Goal: Task Accomplishment & Management: Manage account settings

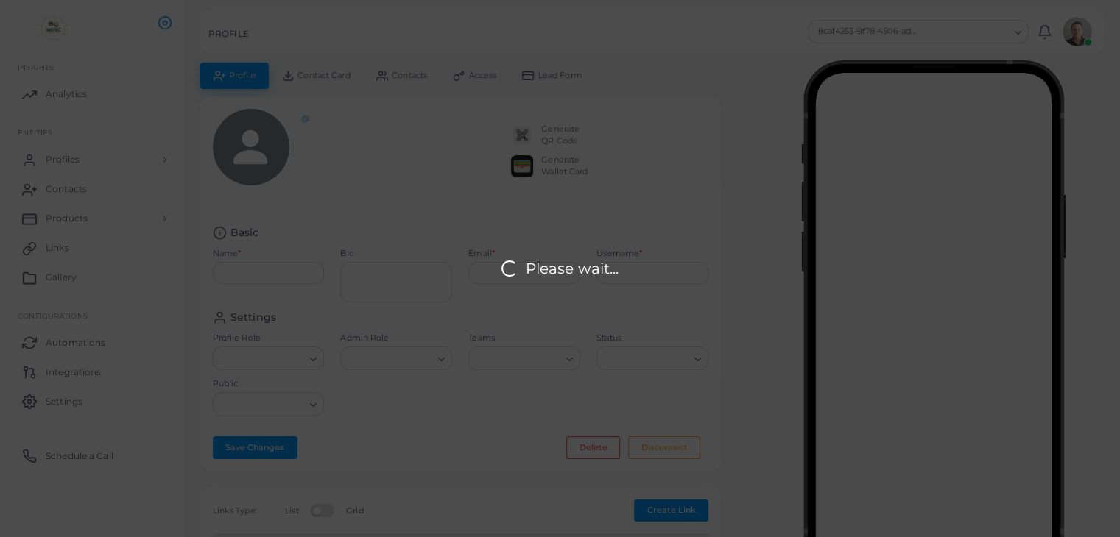
type input "**********"
type textarea "**********"
type input "**********"
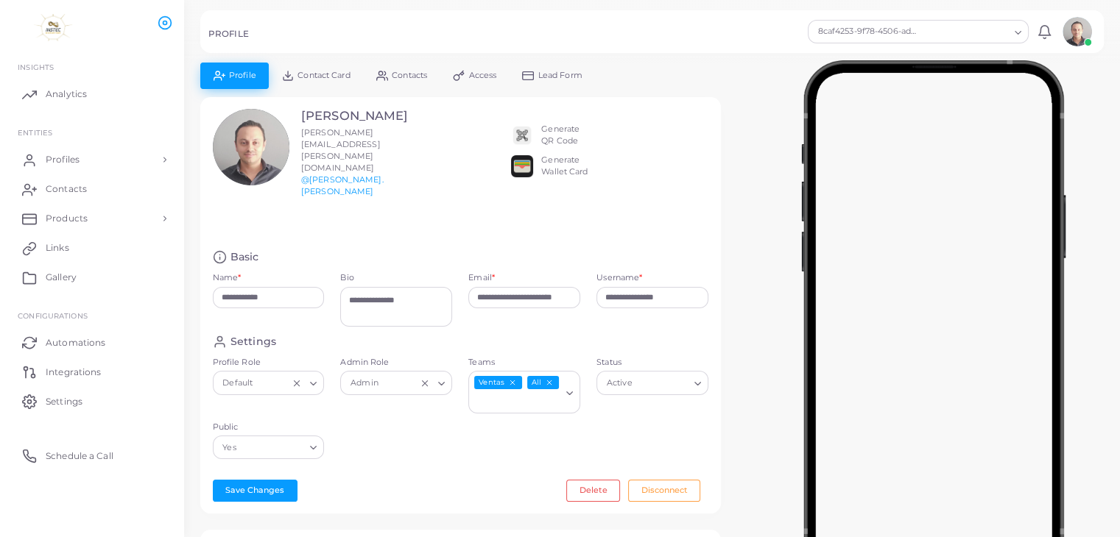
click at [765, 243] on div at bounding box center [932, 320] width 373 height 515
click at [325, 77] on span "Contact Card" at bounding box center [323, 75] width 52 height 8
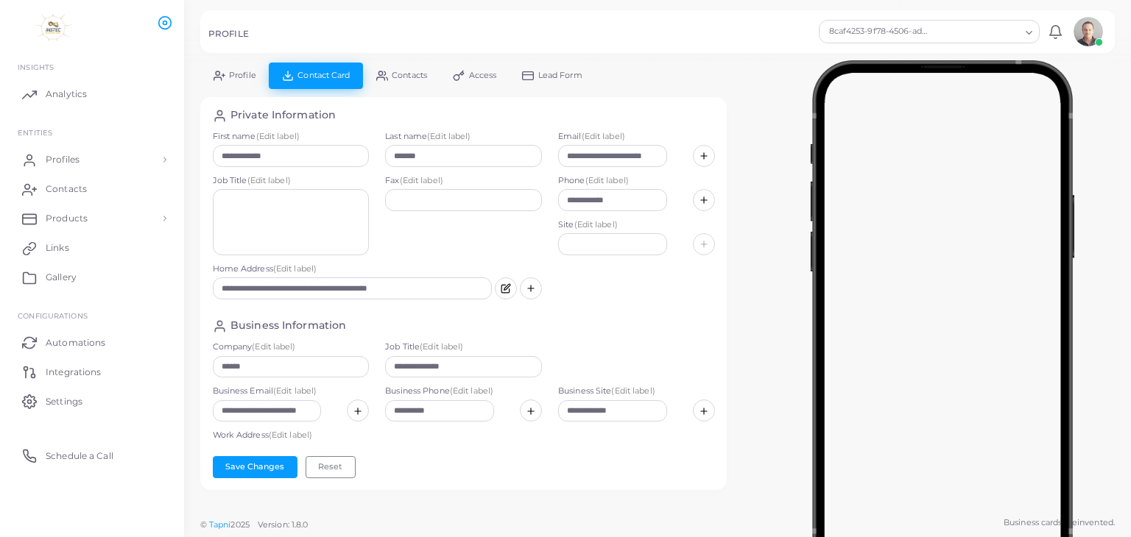
click at [247, 71] on span "Profile" at bounding box center [242, 75] width 27 height 8
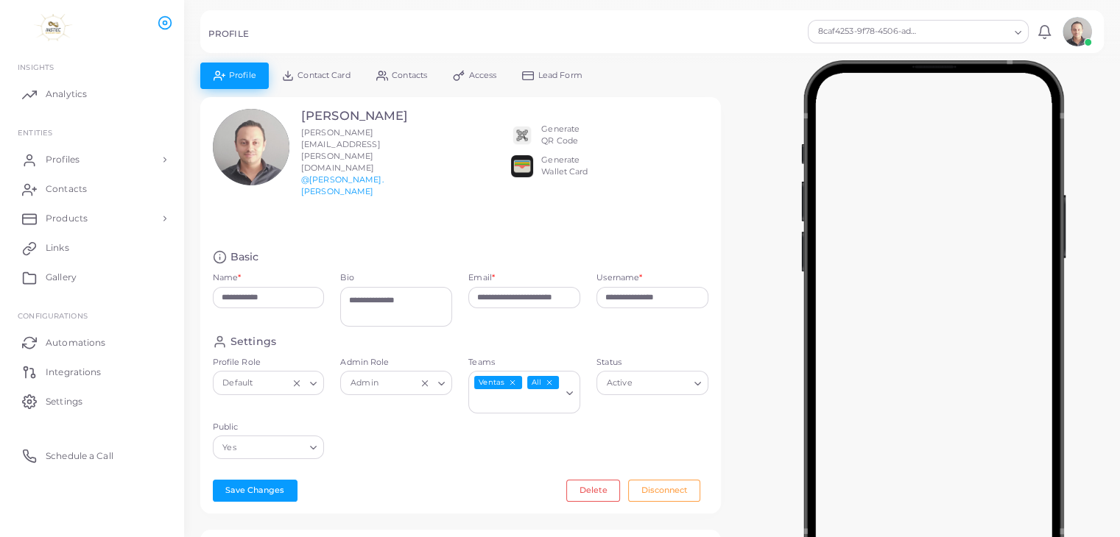
click at [559, 74] on span "Lead Form" at bounding box center [560, 75] width 44 height 8
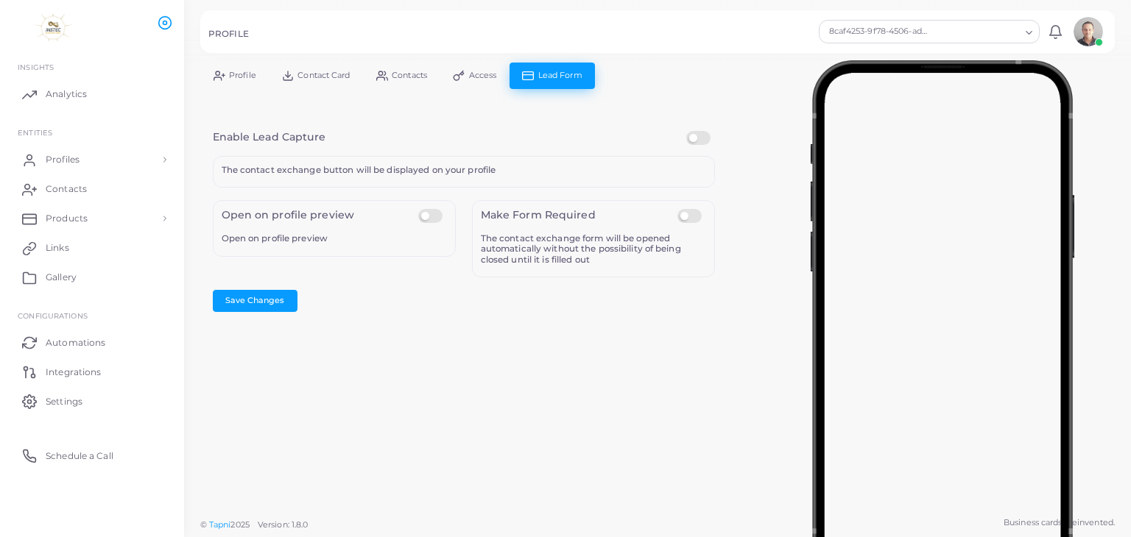
click at [241, 79] on span "Profile" at bounding box center [242, 75] width 27 height 8
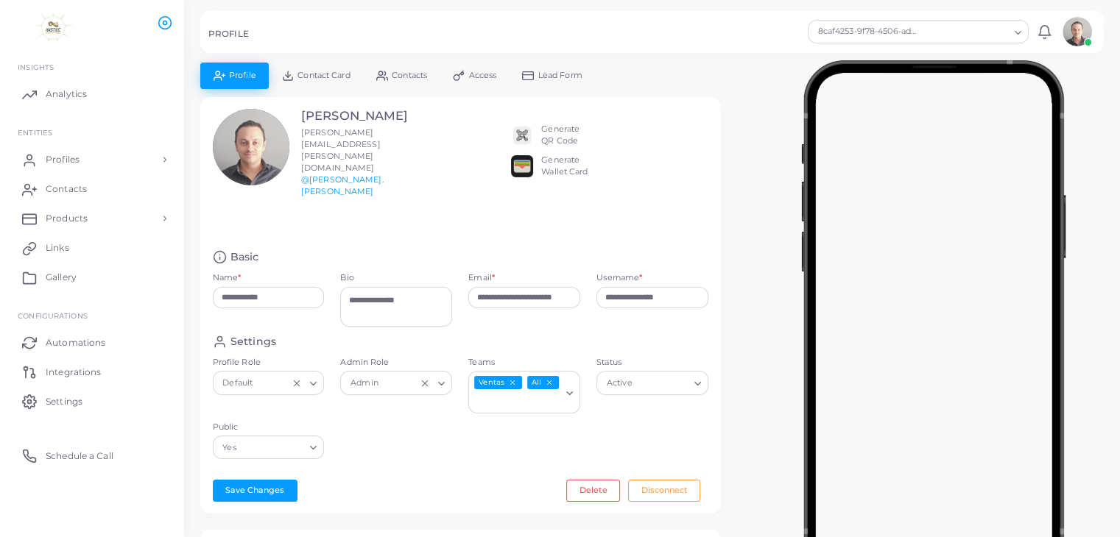
click at [762, 155] on div at bounding box center [932, 320] width 373 height 515
click at [308, 71] on span "Contact Card" at bounding box center [323, 75] width 52 height 8
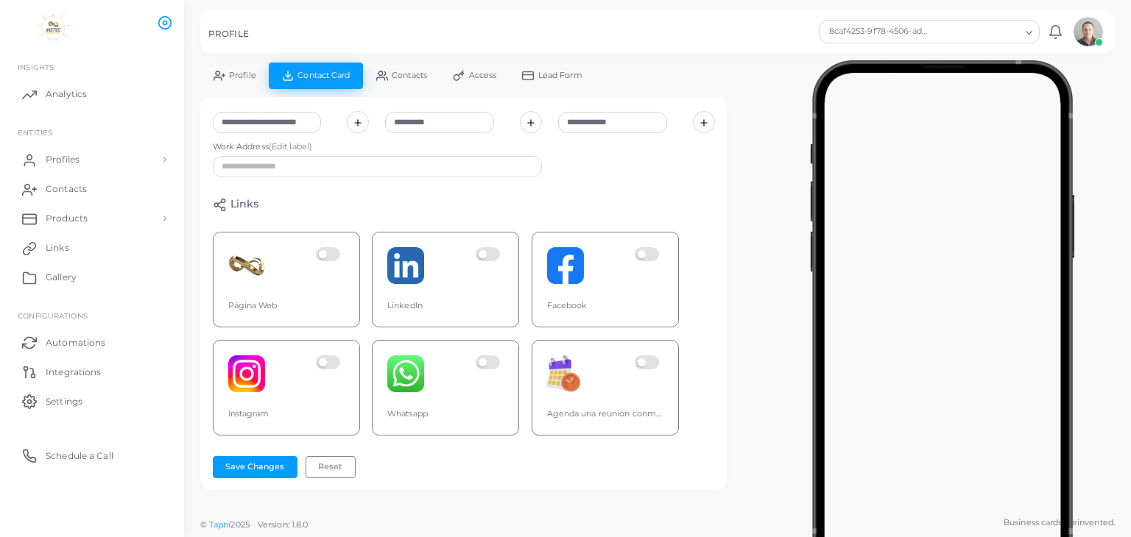
scroll to position [0, 7]
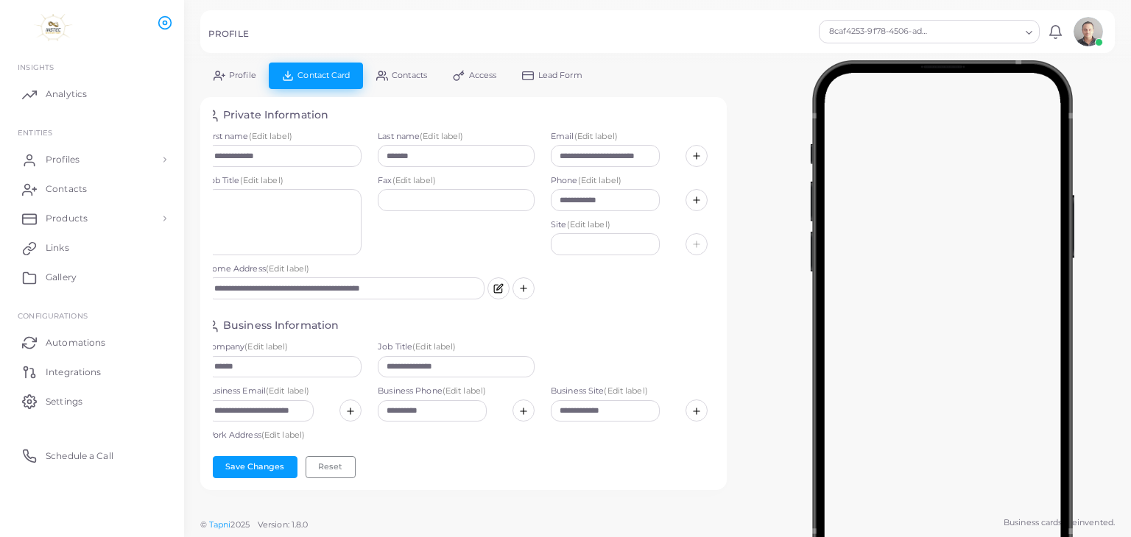
click at [1002, 30] on input "Search for option" at bounding box center [977, 32] width 85 height 16
click at [1022, 33] on div "Loading..." at bounding box center [1030, 30] width 18 height 19
click at [1028, 35] on icon "Search for option" at bounding box center [1028, 32] width 11 height 11
click at [757, 68] on div at bounding box center [942, 320] width 377 height 515
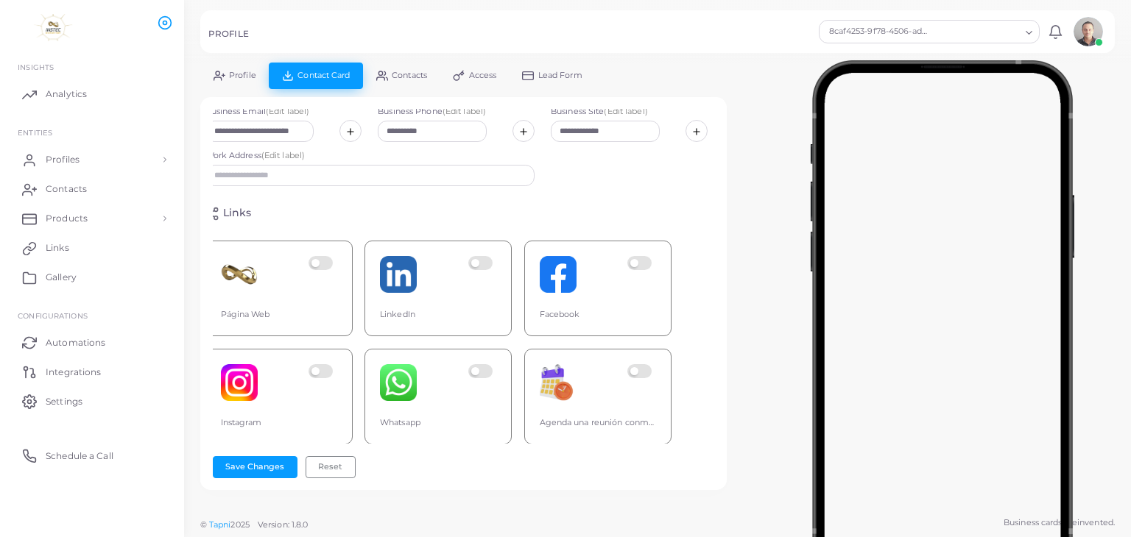
scroll to position [300, 7]
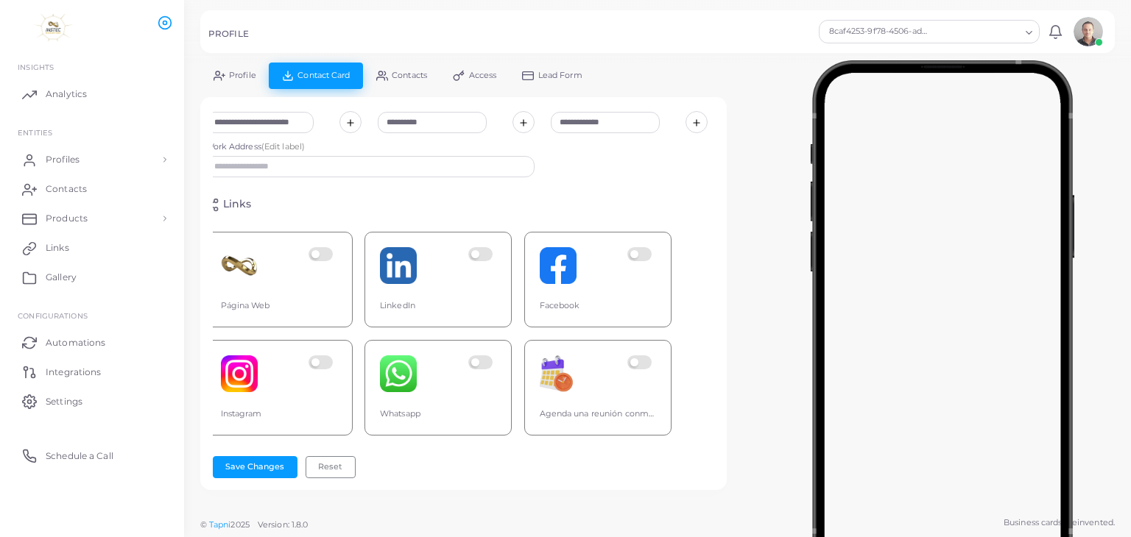
click at [692, 375] on div "Página Web LinkedIn Facebook Instagram Whatsapp Agenda una reunión conmigo" at bounding box center [456, 328] width 502 height 216
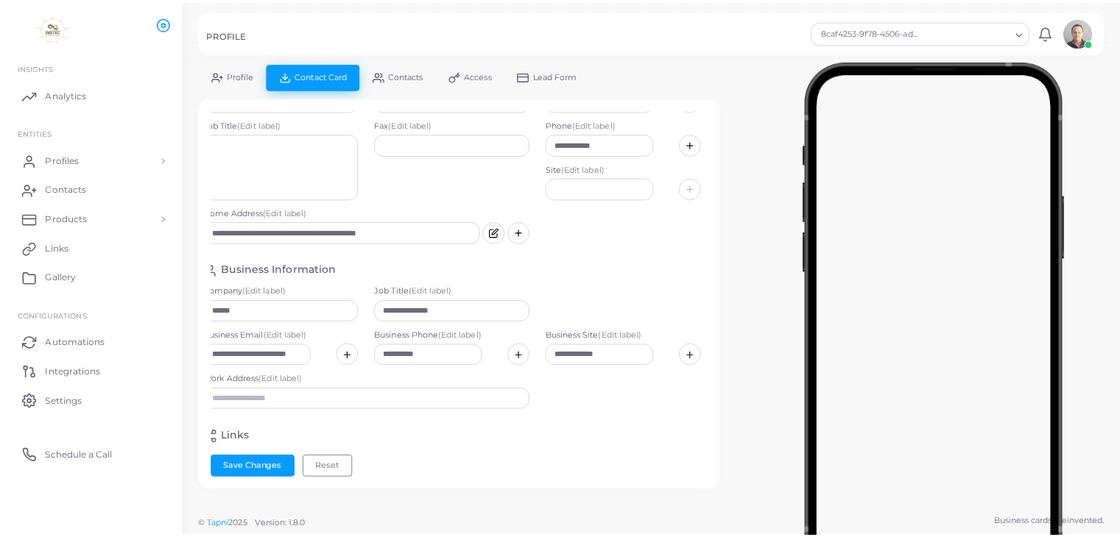
scroll to position [0, 7]
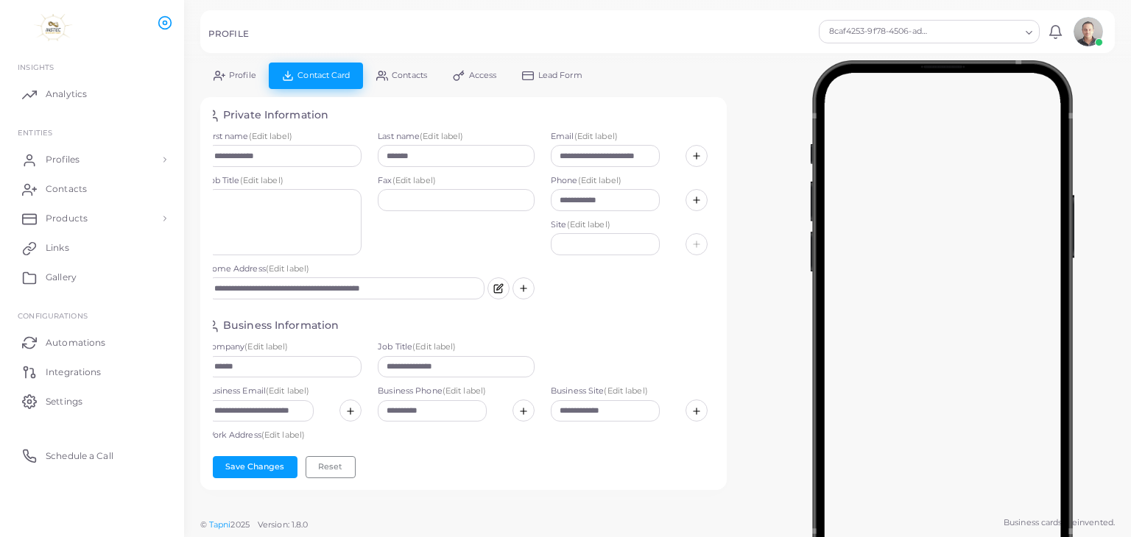
click at [474, 75] on span "Access" at bounding box center [483, 75] width 28 height 8
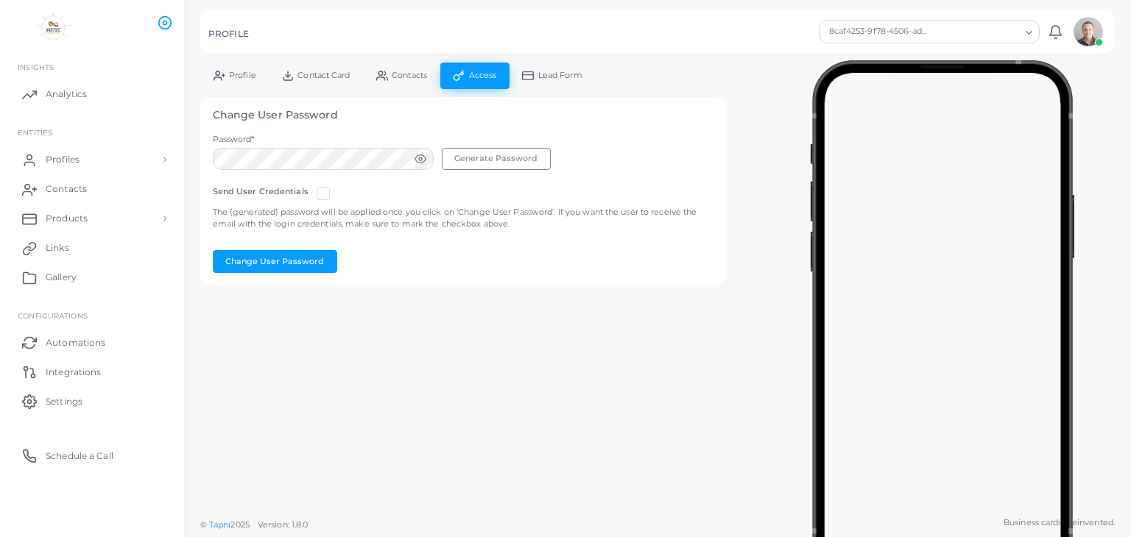
click at [424, 161] on icon at bounding box center [420, 159] width 12 height 12
click at [78, 216] on span "Products" at bounding box center [70, 218] width 42 height 13
click at [54, 308] on span "Links" at bounding box center [61, 308] width 24 height 13
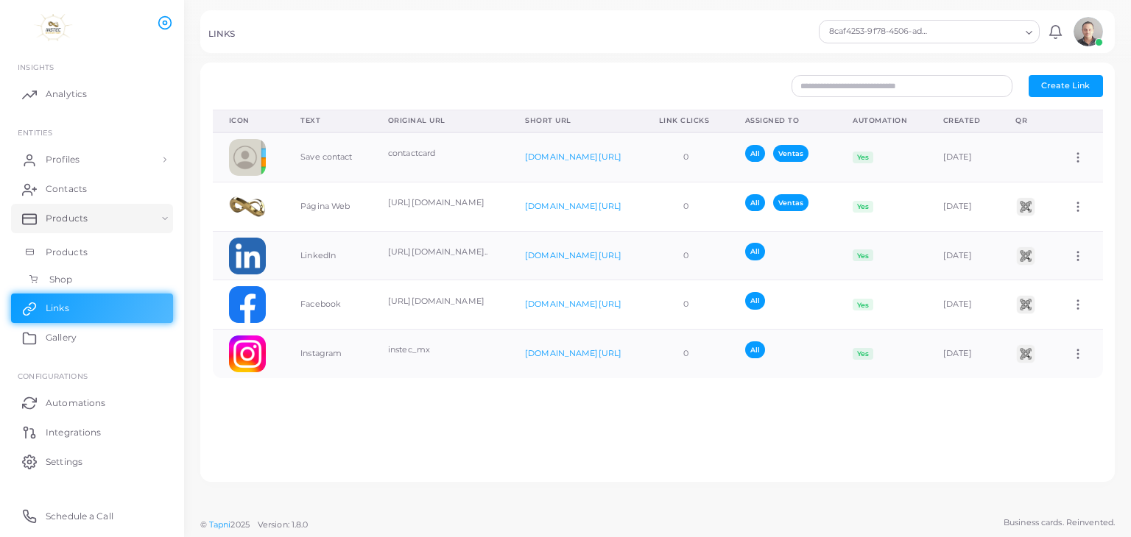
click at [61, 279] on span "Shop" at bounding box center [60, 279] width 23 height 13
click at [88, 160] on link "Profiles" at bounding box center [92, 159] width 162 height 29
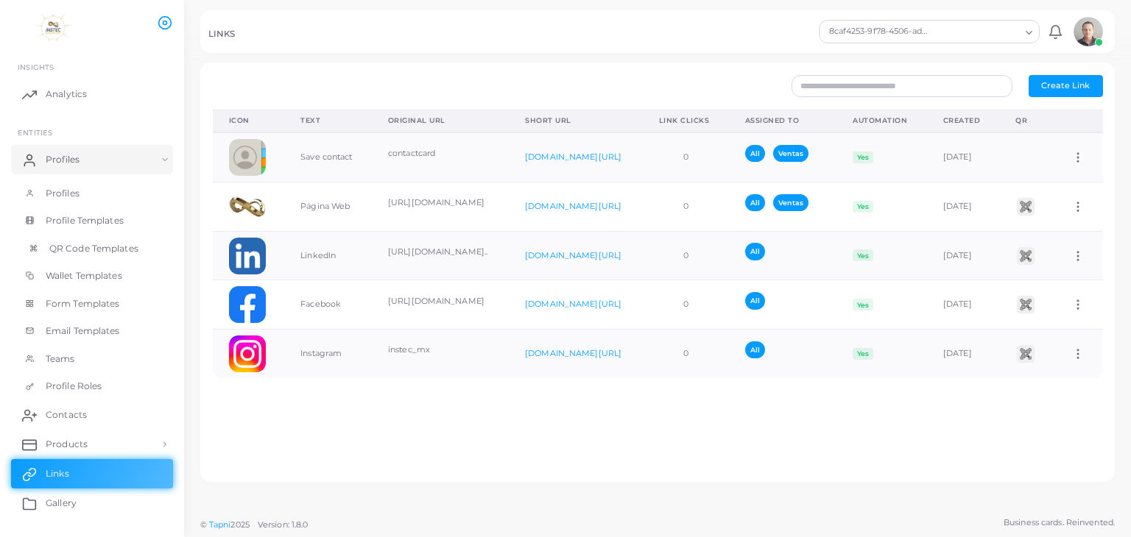
click at [94, 242] on span "QR Code Templates" at bounding box center [93, 248] width 89 height 13
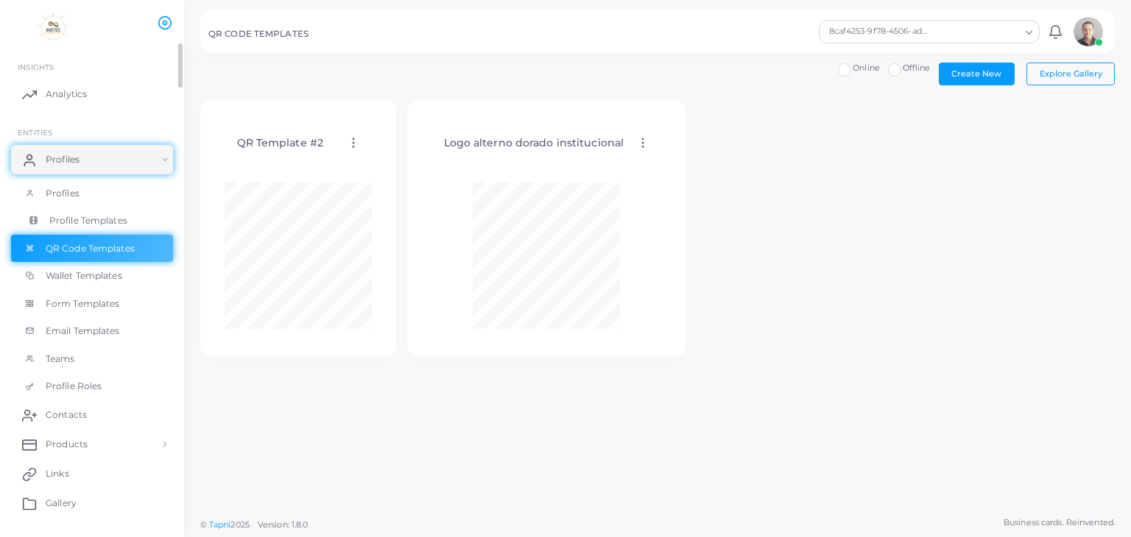
click at [107, 222] on span "Profile Templates" at bounding box center [88, 220] width 78 height 13
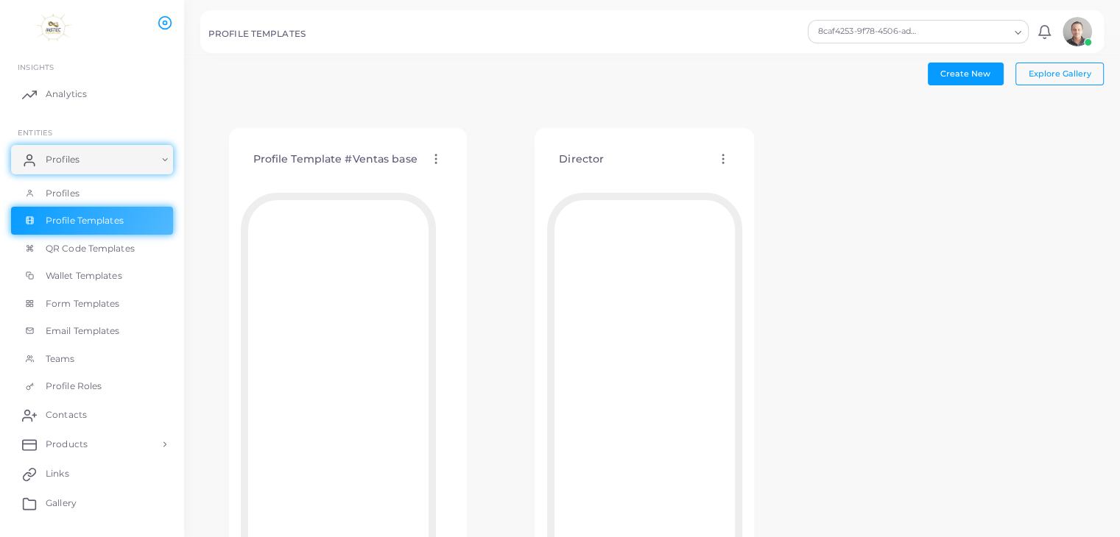
click at [724, 157] on icon at bounding box center [722, 158] width 13 height 13
click at [802, 196] on span "Assign template" at bounding box center [788, 195] width 67 height 12
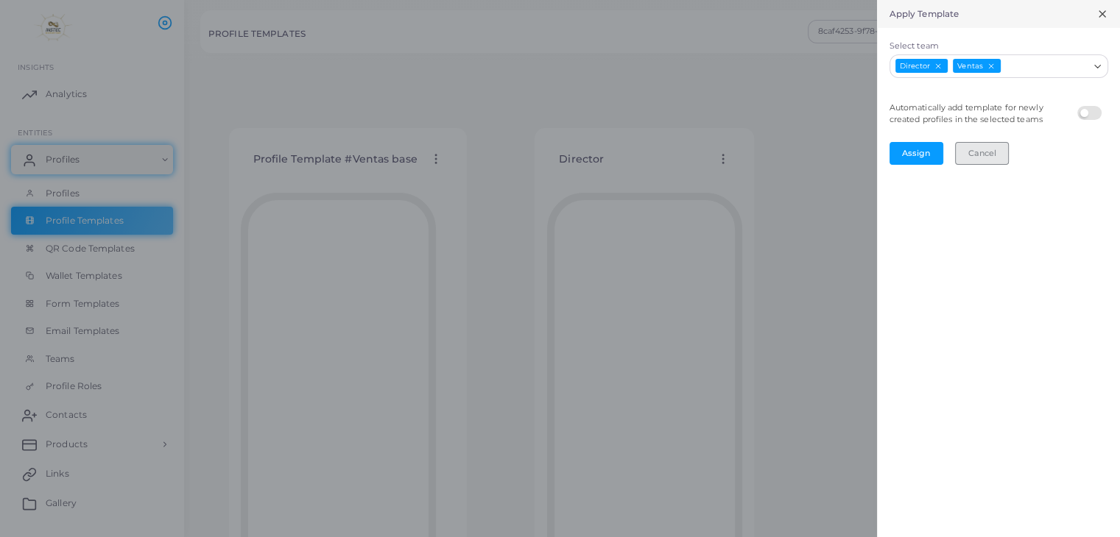
click at [972, 157] on button "Cancel" at bounding box center [982, 153] width 54 height 22
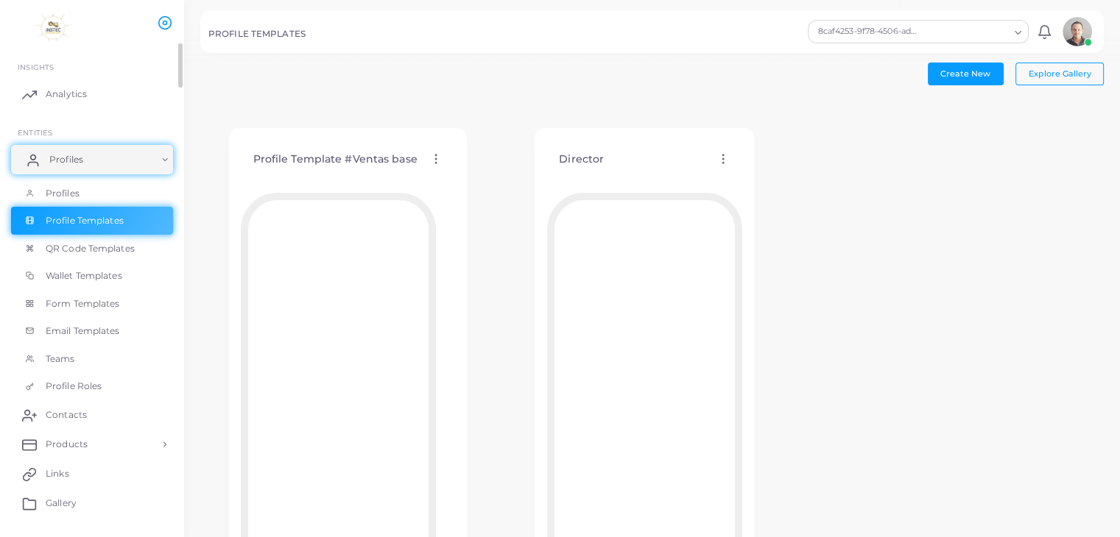
click at [67, 169] on link "Profiles" at bounding box center [92, 159] width 162 height 29
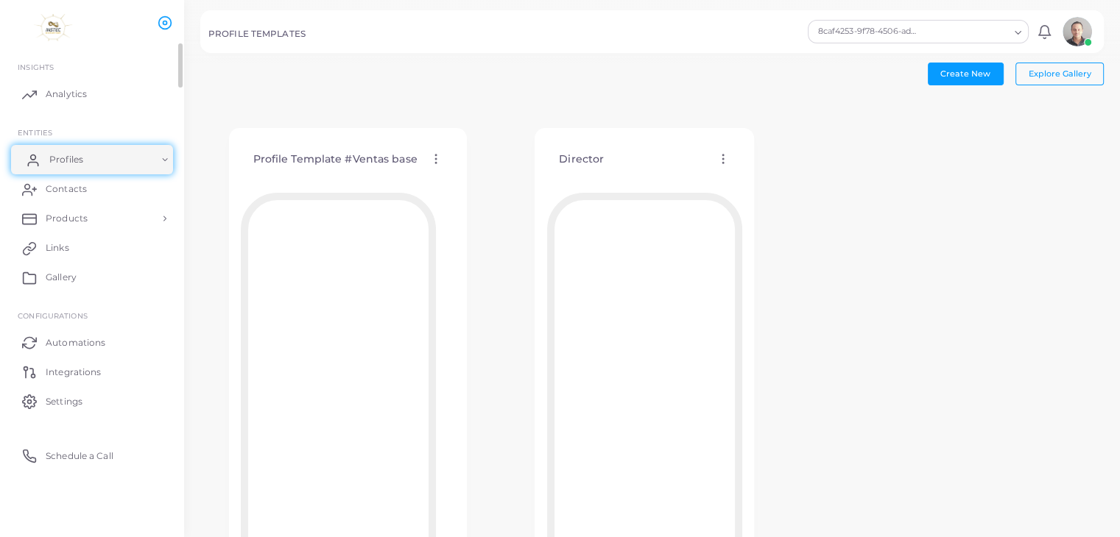
click at [130, 163] on link "Profiles" at bounding box center [92, 159] width 162 height 29
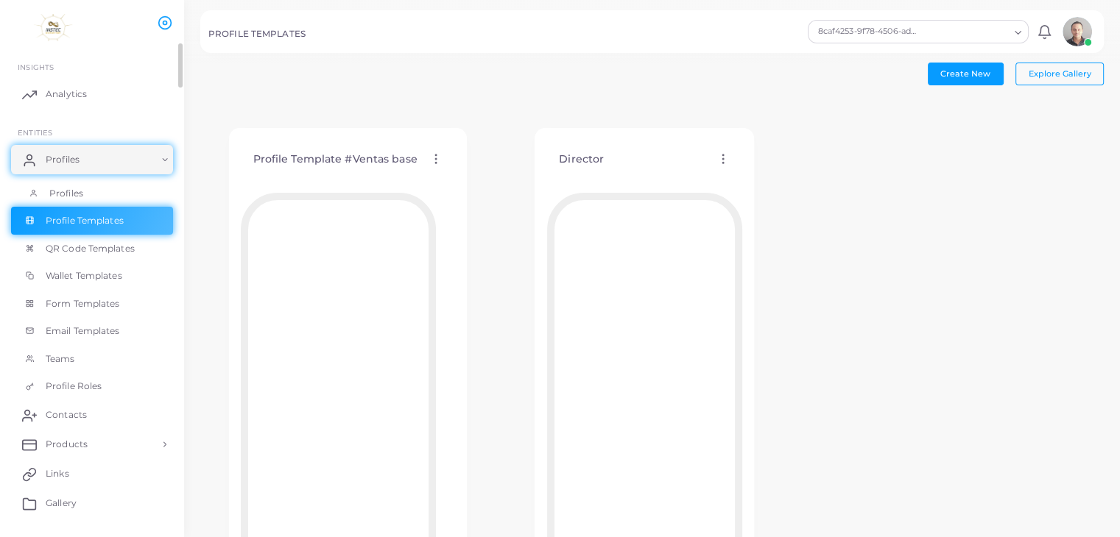
click at [82, 198] on span "Profiles" at bounding box center [66, 193] width 34 height 13
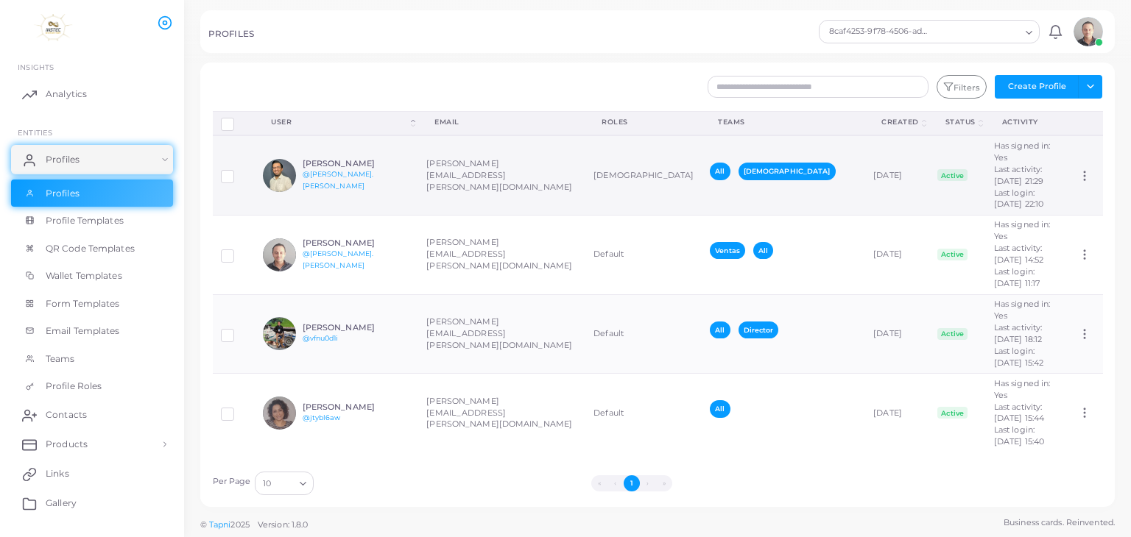
click at [1078, 172] on icon at bounding box center [1084, 175] width 13 height 13
click at [1069, 187] on span "Assign Product" at bounding box center [1068, 191] width 62 height 12
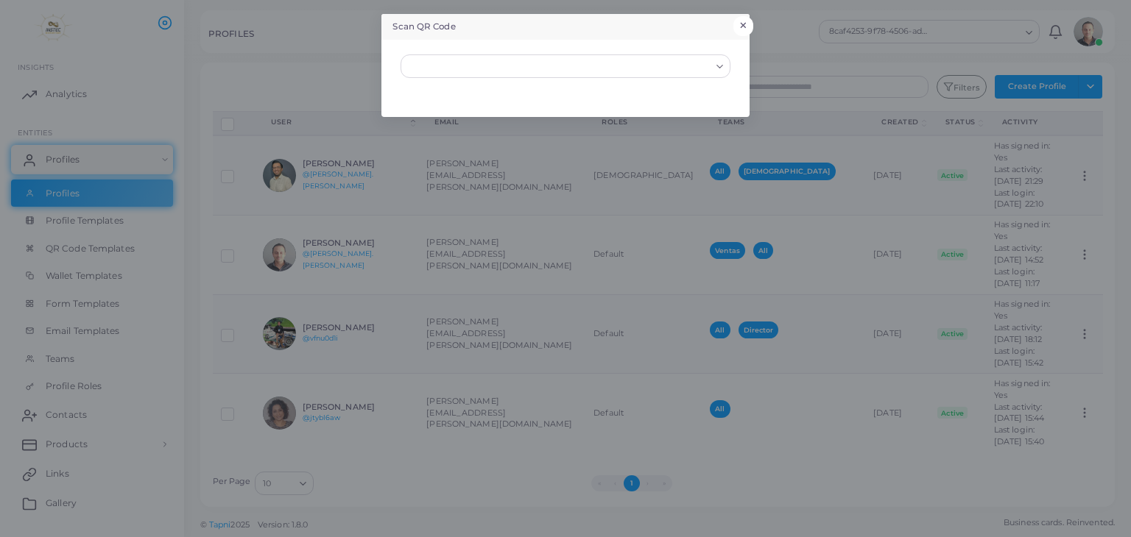
click at [750, 24] on button "×" at bounding box center [743, 25] width 20 height 19
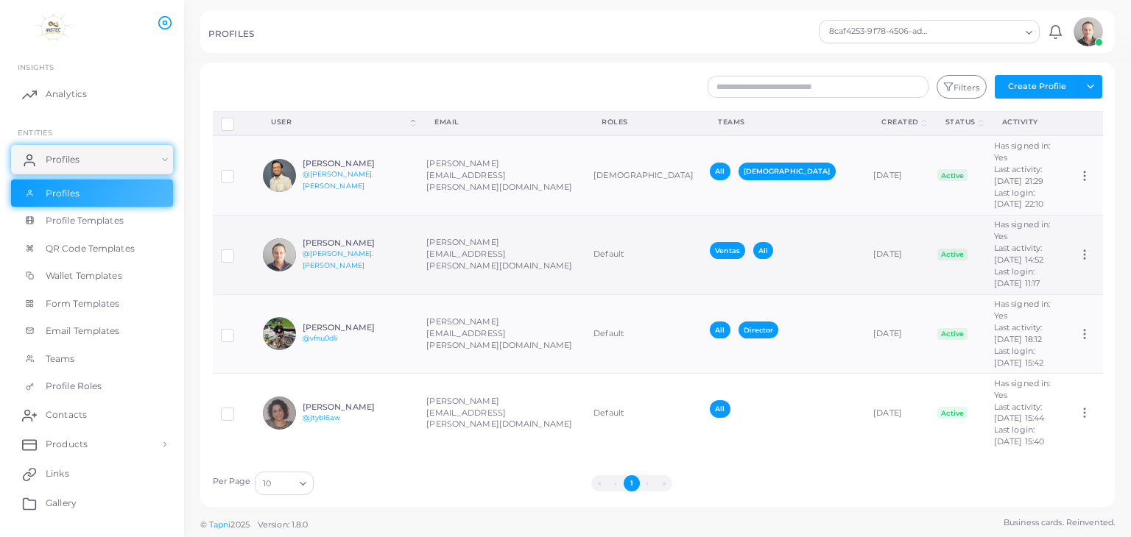
click at [1078, 248] on icon at bounding box center [1084, 254] width 13 height 13
click at [1062, 255] on span "Assign Product" at bounding box center [1068, 258] width 62 height 12
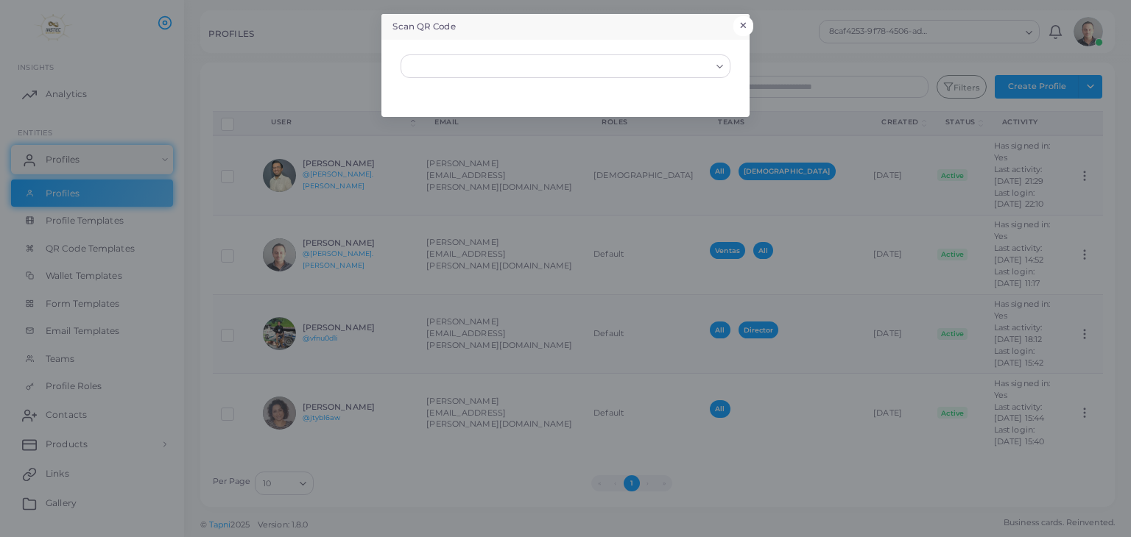
click at [745, 24] on button "×" at bounding box center [743, 25] width 20 height 19
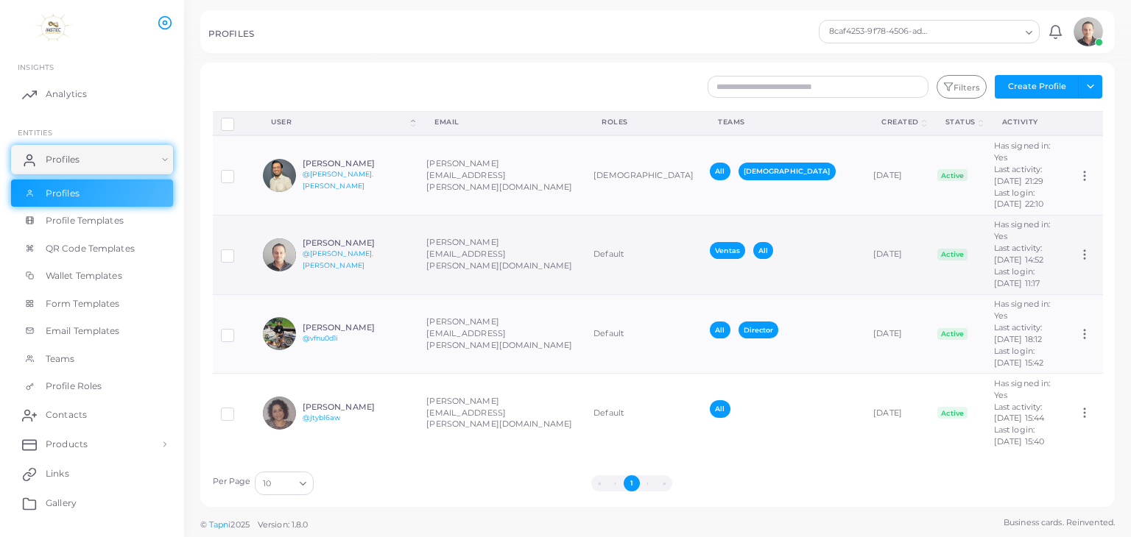
click at [1078, 248] on icon at bounding box center [1084, 254] width 13 height 13
click at [1069, 255] on span "Assign Product" at bounding box center [1068, 258] width 62 height 12
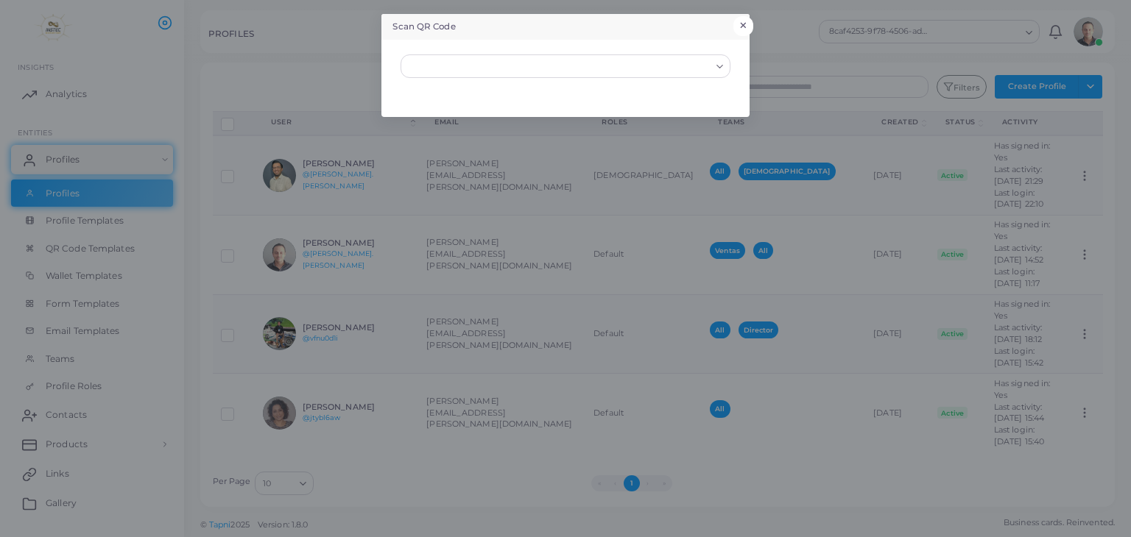
click at [745, 21] on button "×" at bounding box center [743, 25] width 20 height 19
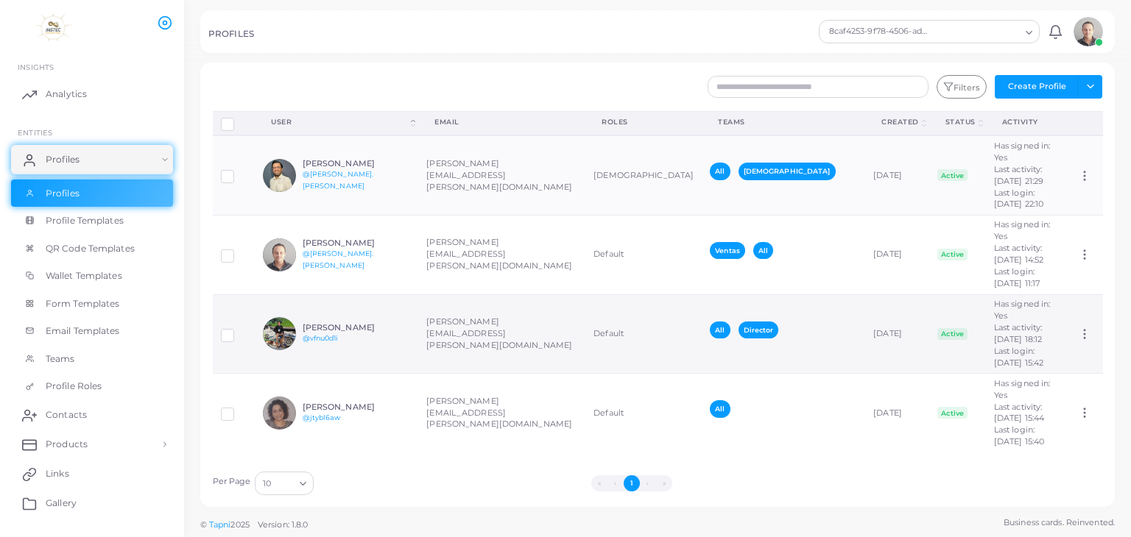
click at [1078, 328] on icon at bounding box center [1084, 334] width 13 height 13
click at [1075, 314] on link "Assign Product" at bounding box center [1059, 321] width 104 height 20
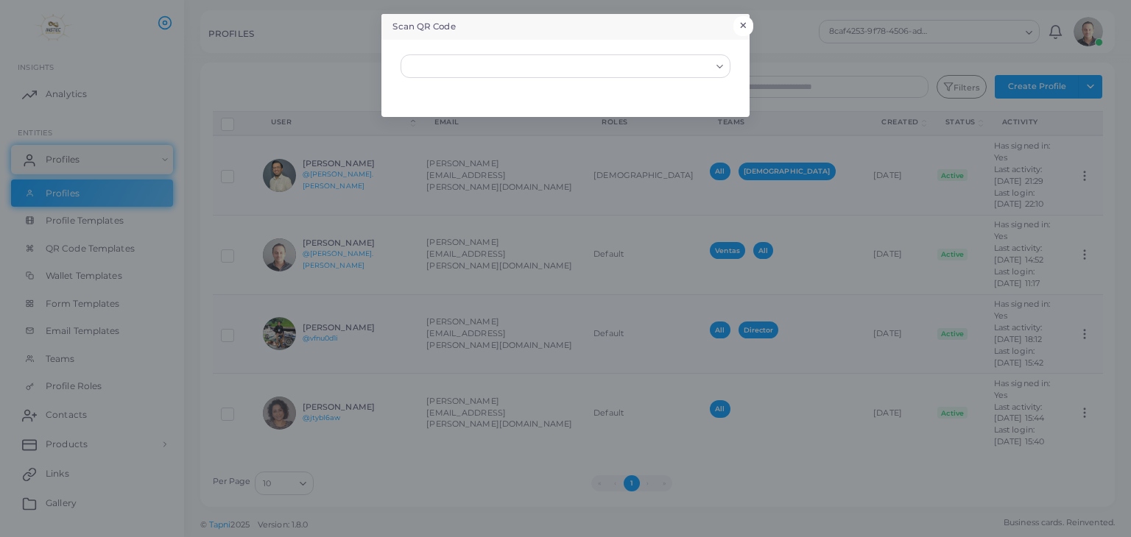
click at [745, 21] on button "×" at bounding box center [743, 25] width 20 height 19
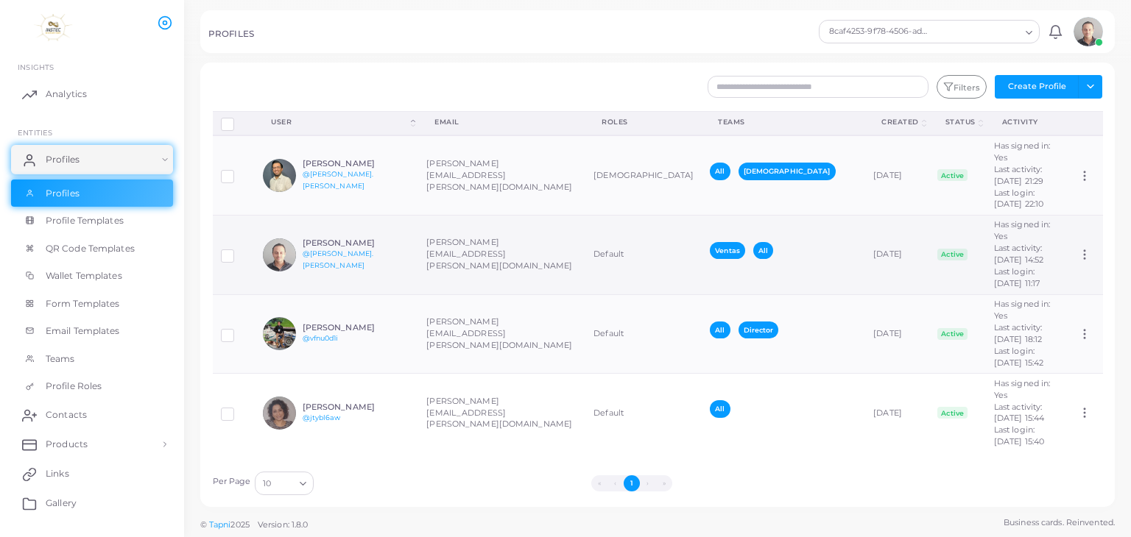
click at [1078, 248] on icon at bounding box center [1084, 254] width 13 height 13
click at [1064, 260] on span "Assign Product" at bounding box center [1068, 258] width 62 height 12
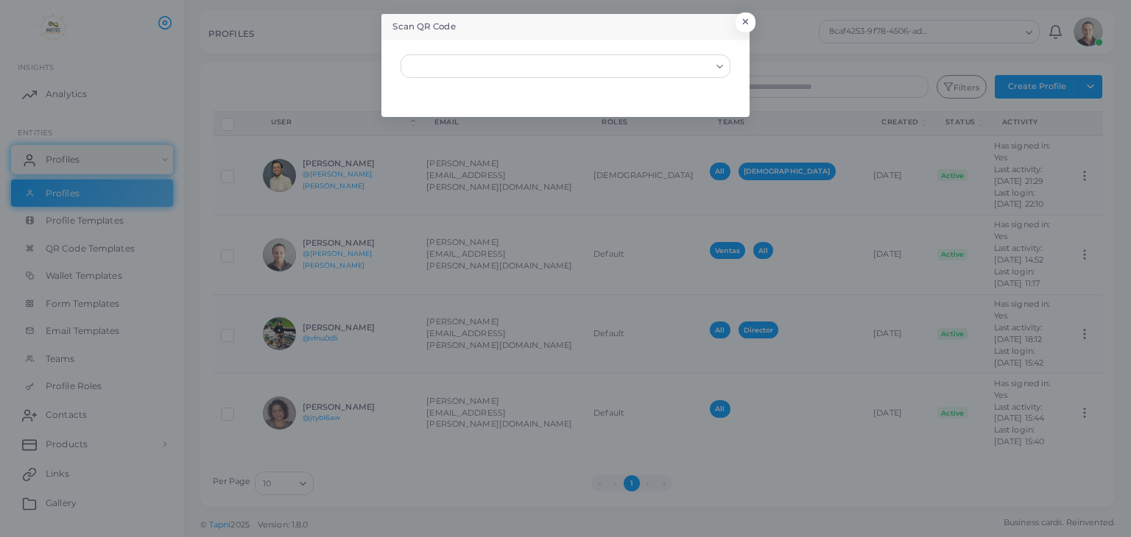
drag, startPoint x: 798, startPoint y: 0, endPoint x: 760, endPoint y: 473, distance: 474.9
click at [760, 473] on div "Scan QR Code × Loading..." at bounding box center [565, 268] width 1131 height 537
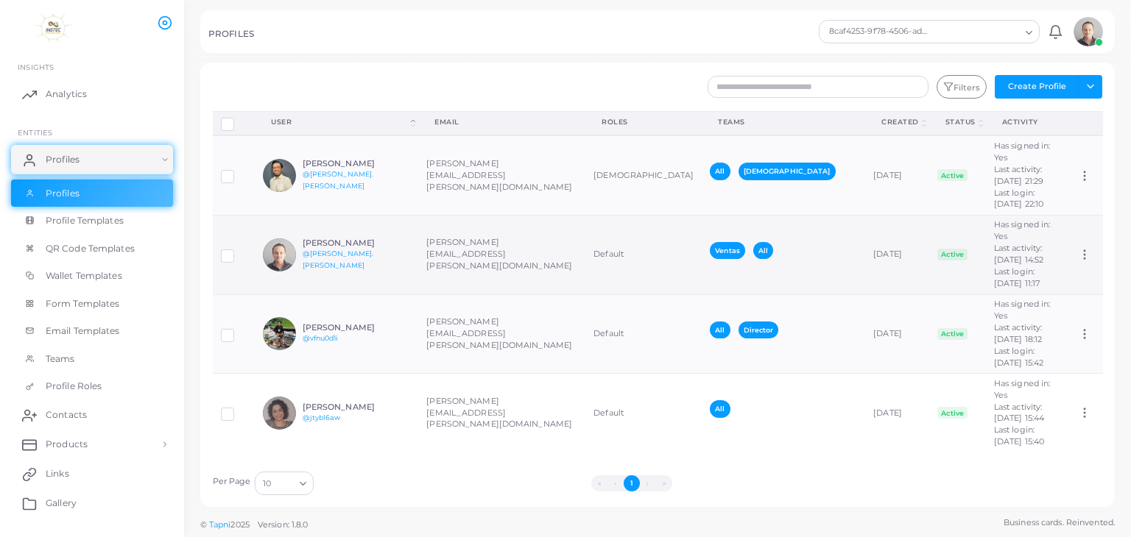
click at [1084, 258] on circle at bounding box center [1084, 258] width 1 height 1
click at [1072, 261] on span "Assign Product" at bounding box center [1068, 258] width 62 height 12
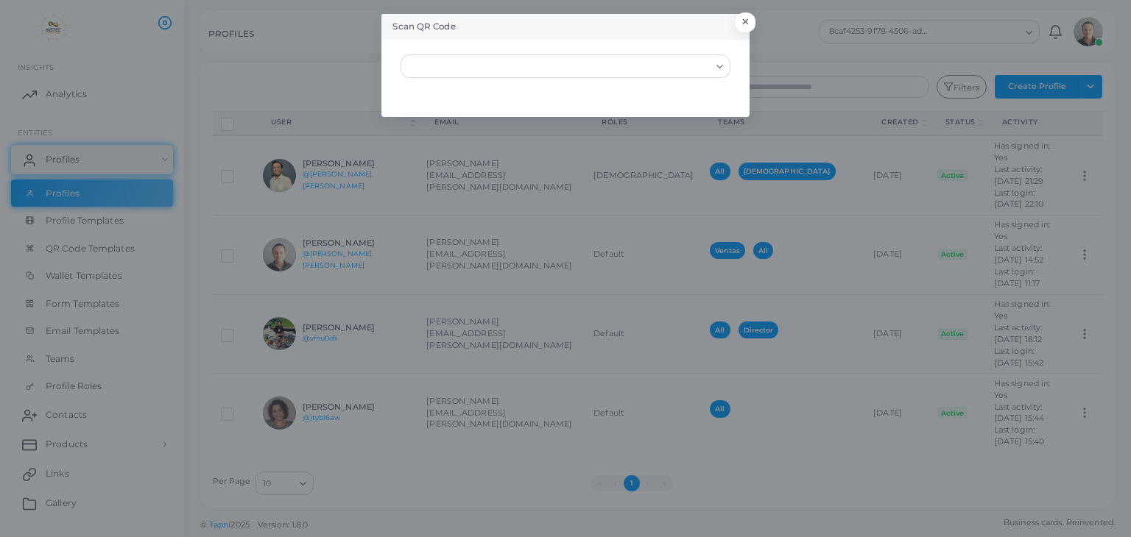
click at [724, 68] on icon "Search for option" at bounding box center [719, 66] width 11 height 11
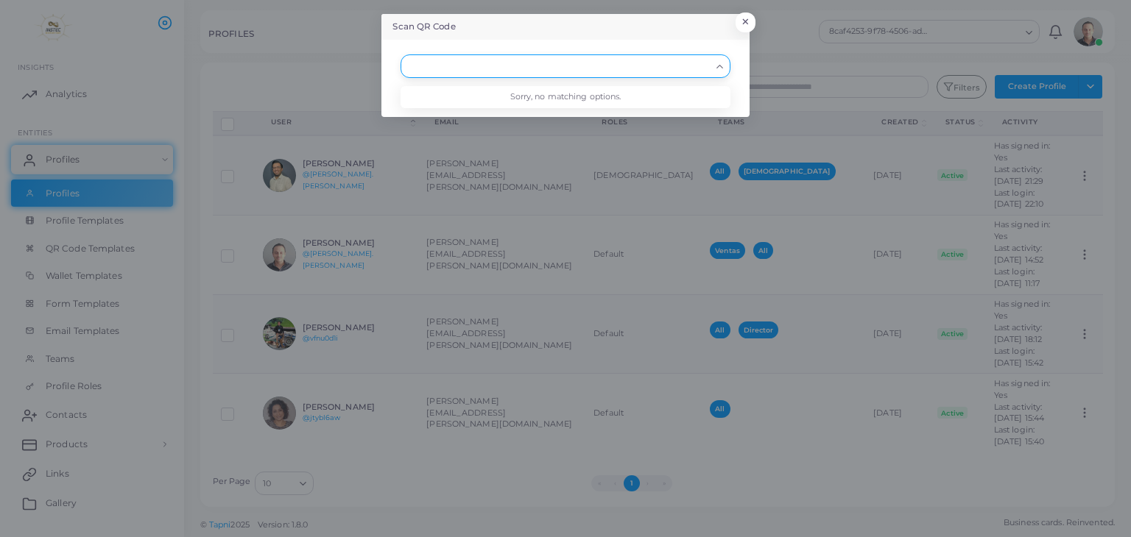
click at [655, 95] on li "Sorry, no matching options." at bounding box center [564, 97] width 329 height 22
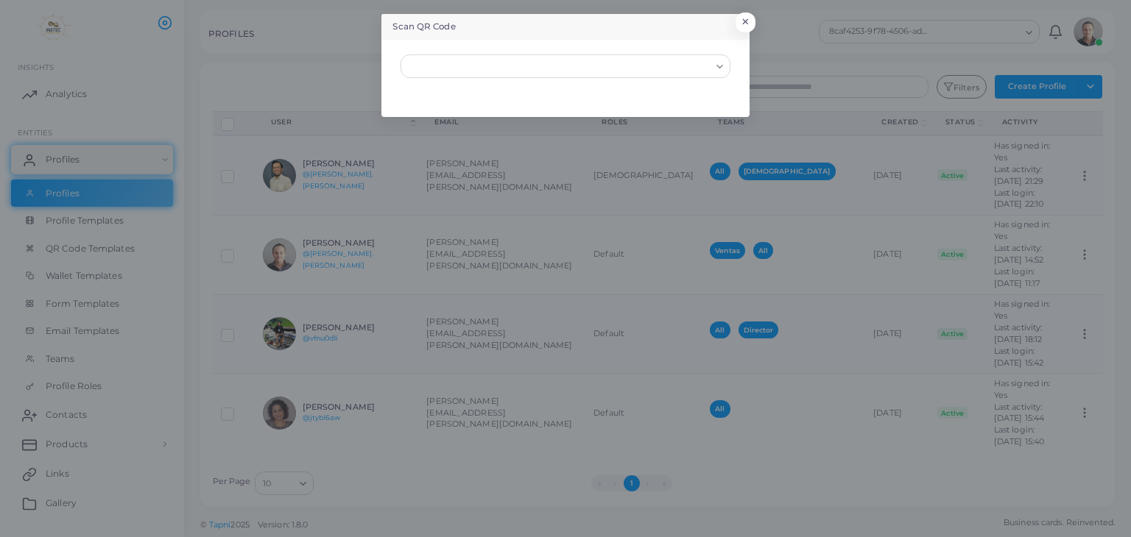
click at [696, 76] on div "Loading..." at bounding box center [564, 66] width 329 height 24
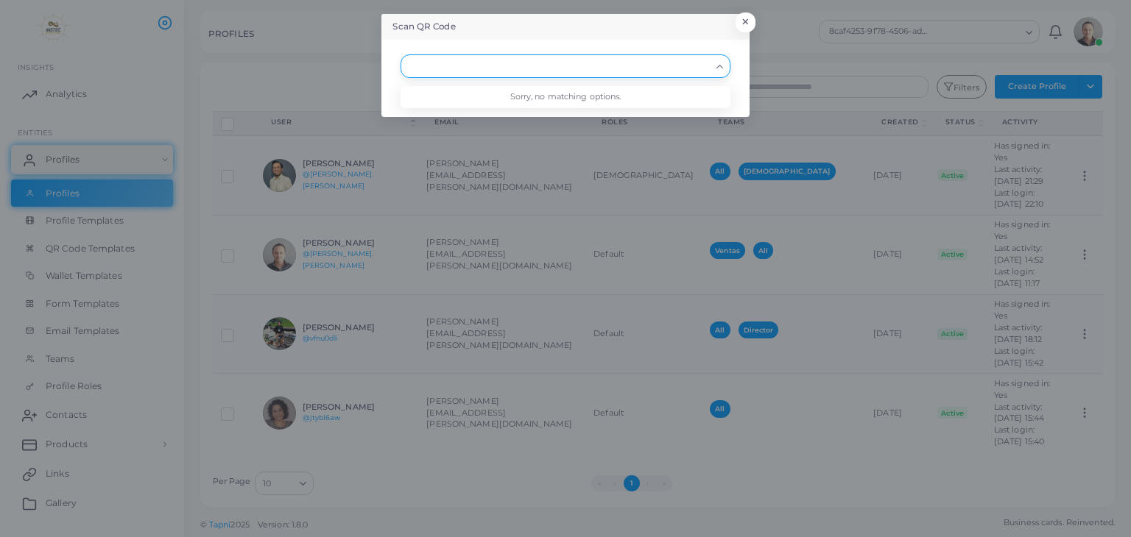
click at [693, 64] on input "Search for option" at bounding box center [558, 66] width 303 height 16
click at [744, 21] on button "×" at bounding box center [743, 25] width 20 height 19
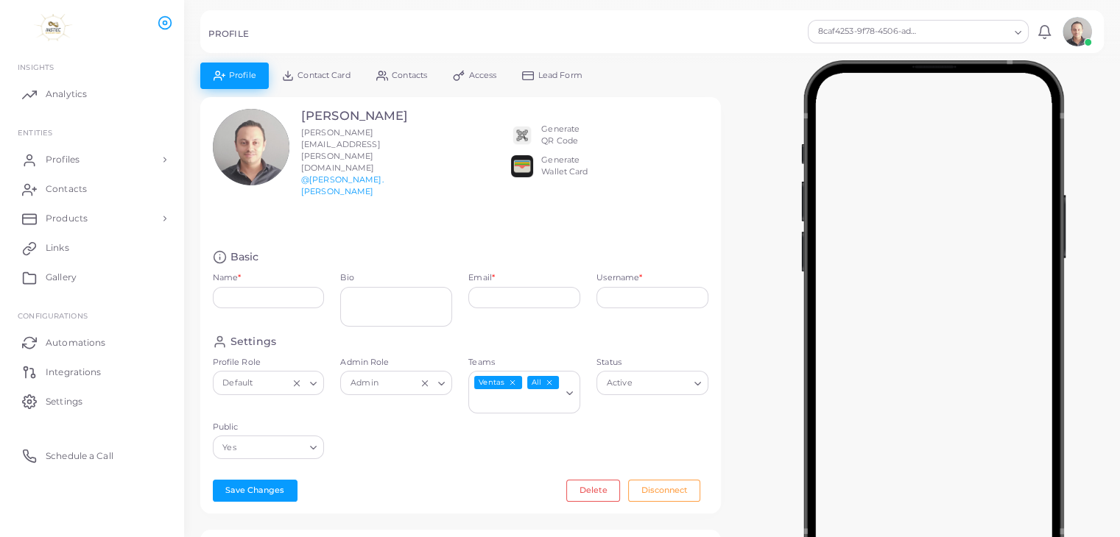
type input "**********"
type textarea "**********"
type input "**********"
click at [162, 162] on link "Profiles" at bounding box center [92, 159] width 162 height 29
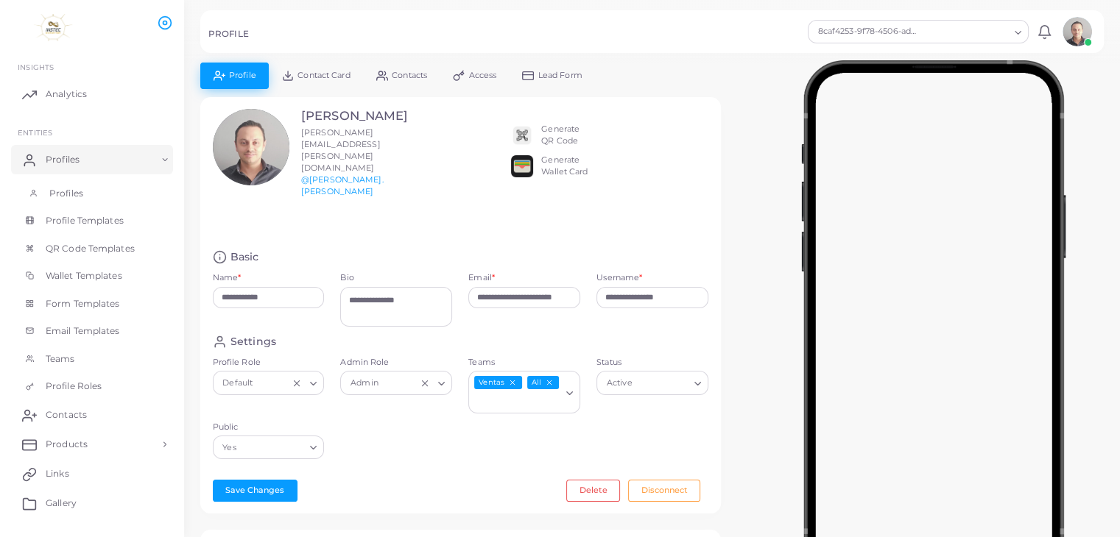
click at [79, 193] on span "Profiles" at bounding box center [66, 193] width 34 height 13
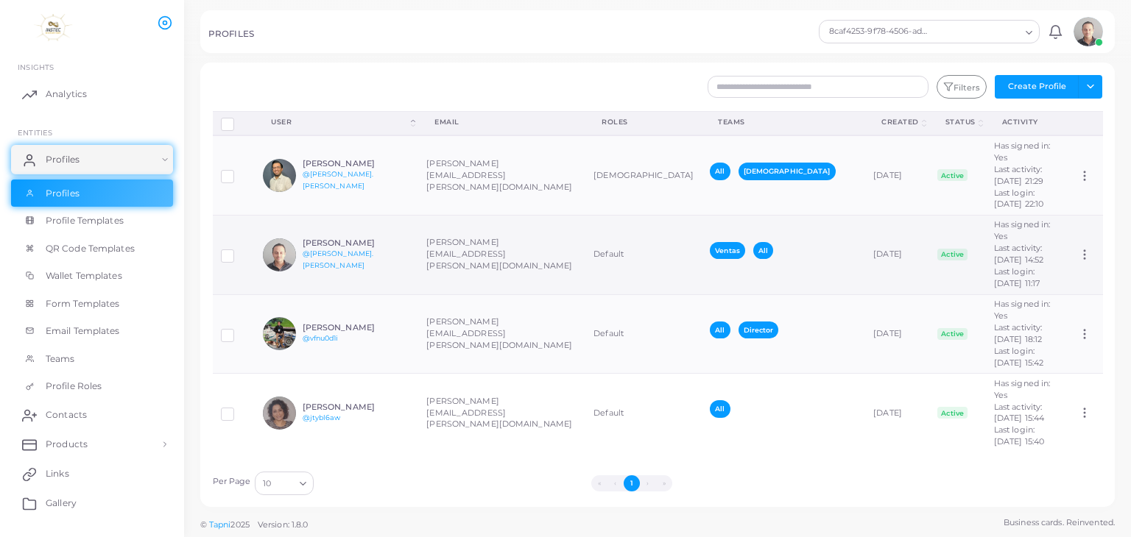
click at [1078, 248] on icon at bounding box center [1084, 254] width 13 height 13
click at [1050, 255] on span "Assign Product" at bounding box center [1068, 252] width 62 height 12
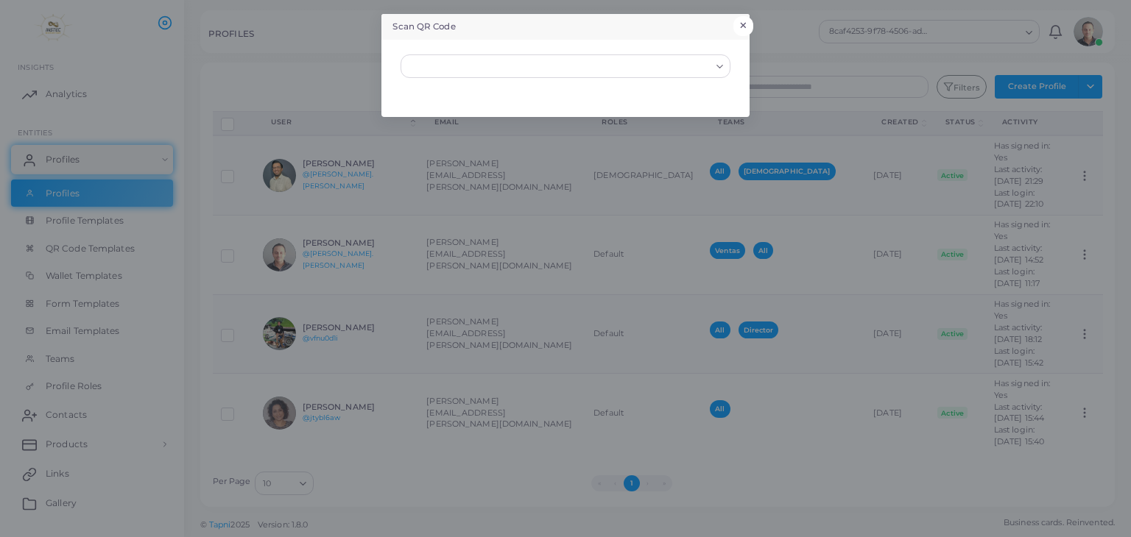
click at [748, 27] on button "×" at bounding box center [743, 25] width 20 height 19
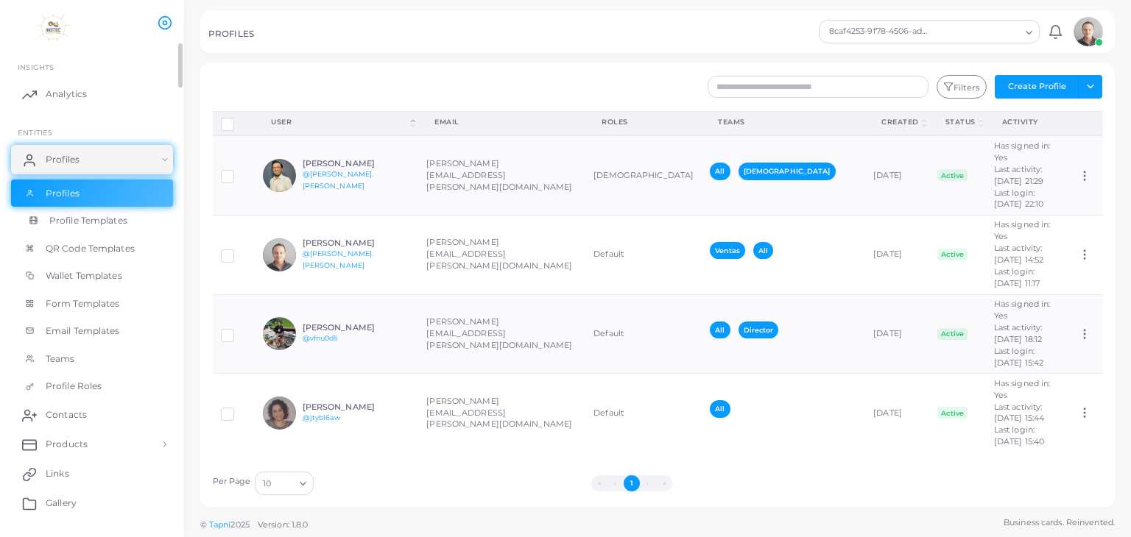
click at [91, 215] on span "Profile Templates" at bounding box center [88, 220] width 78 height 13
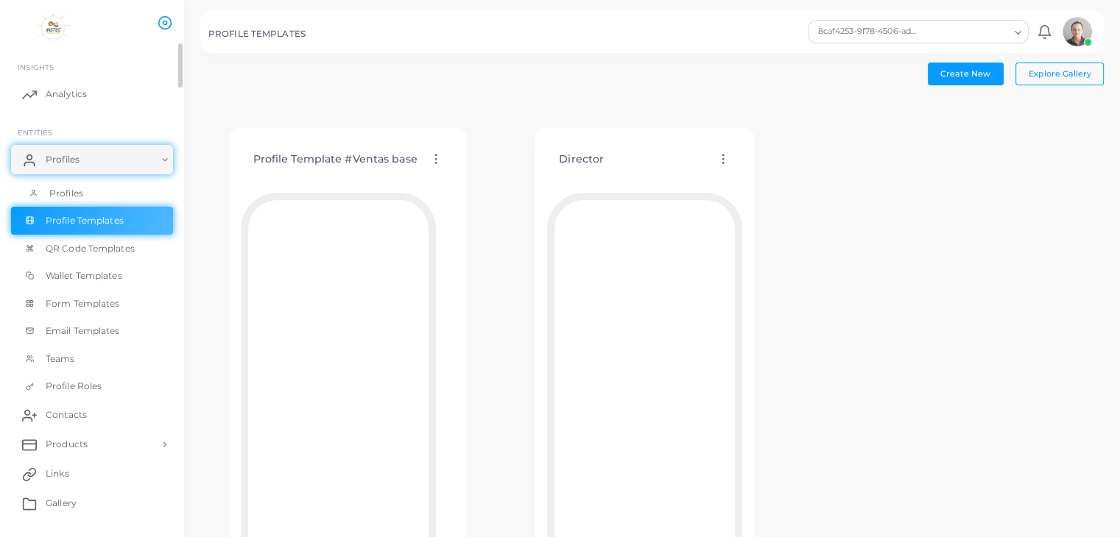
click at [65, 197] on span "Profiles" at bounding box center [66, 193] width 34 height 13
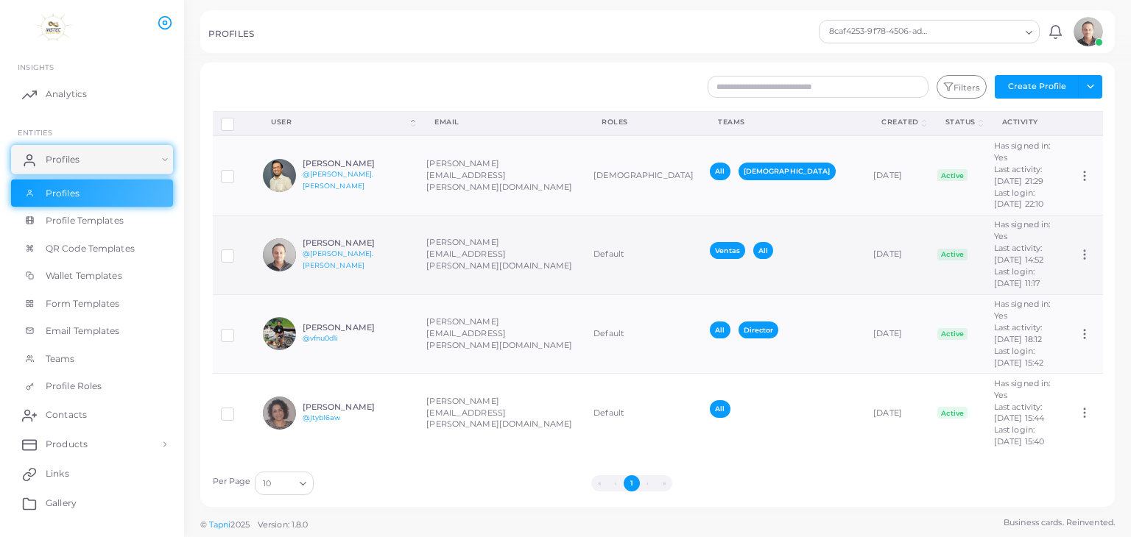
click at [1084, 250] on circle at bounding box center [1084, 250] width 1 height 1
click at [1042, 258] on link "Assign Product" at bounding box center [1059, 251] width 104 height 20
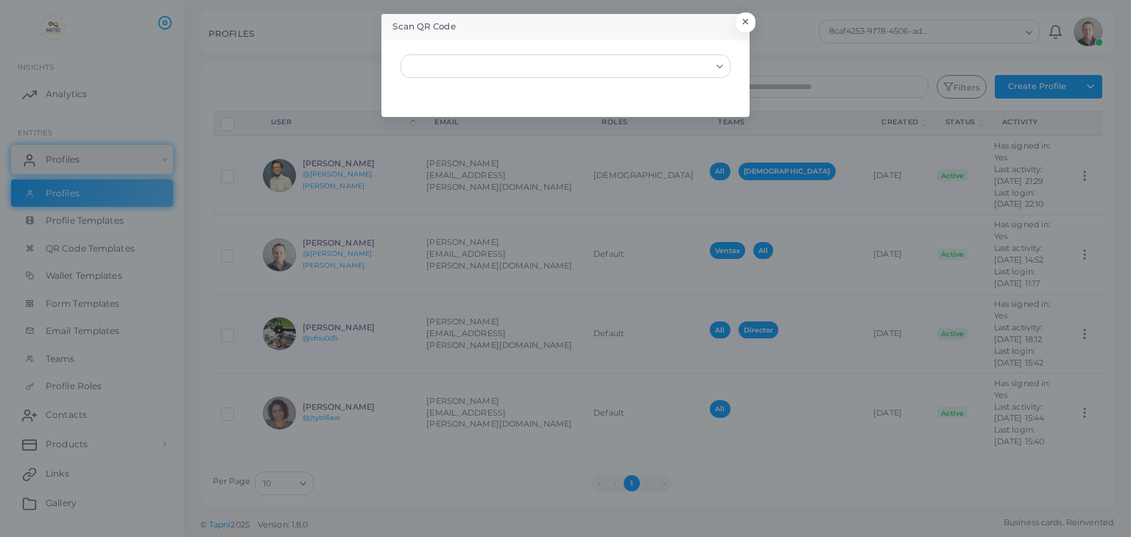
click at [353, 54] on div "Scan QR Code × Loading..." at bounding box center [565, 268] width 1131 height 537
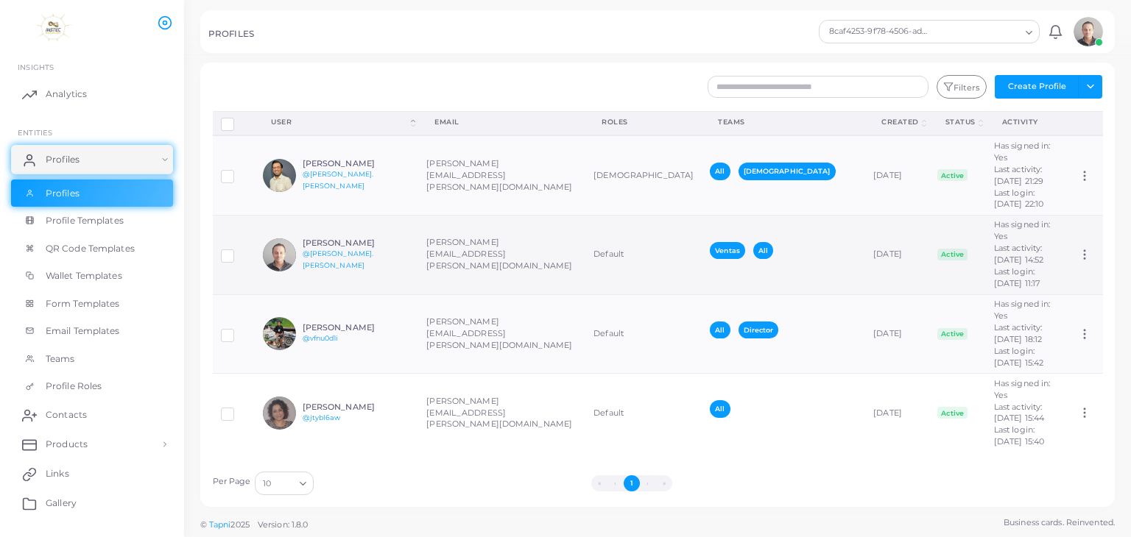
click at [1078, 248] on icon at bounding box center [1084, 254] width 13 height 13
click at [1069, 259] on span "Assign Product" at bounding box center [1068, 258] width 62 height 12
click at [1078, 248] on icon at bounding box center [1084, 254] width 13 height 13
click at [1049, 251] on span "Assign Product" at bounding box center [1068, 255] width 62 height 12
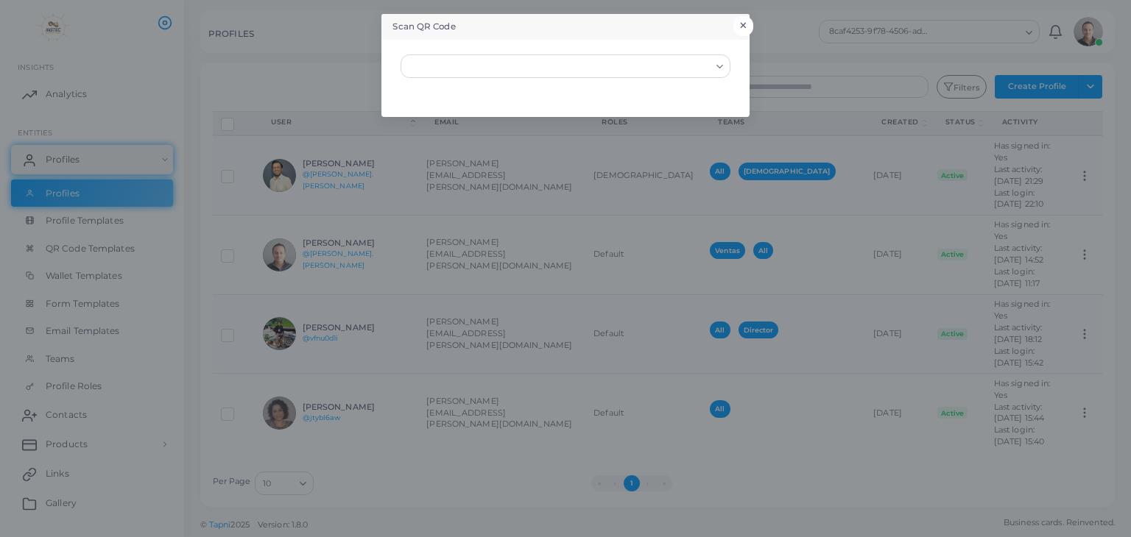
click at [751, 20] on button "×" at bounding box center [743, 25] width 20 height 19
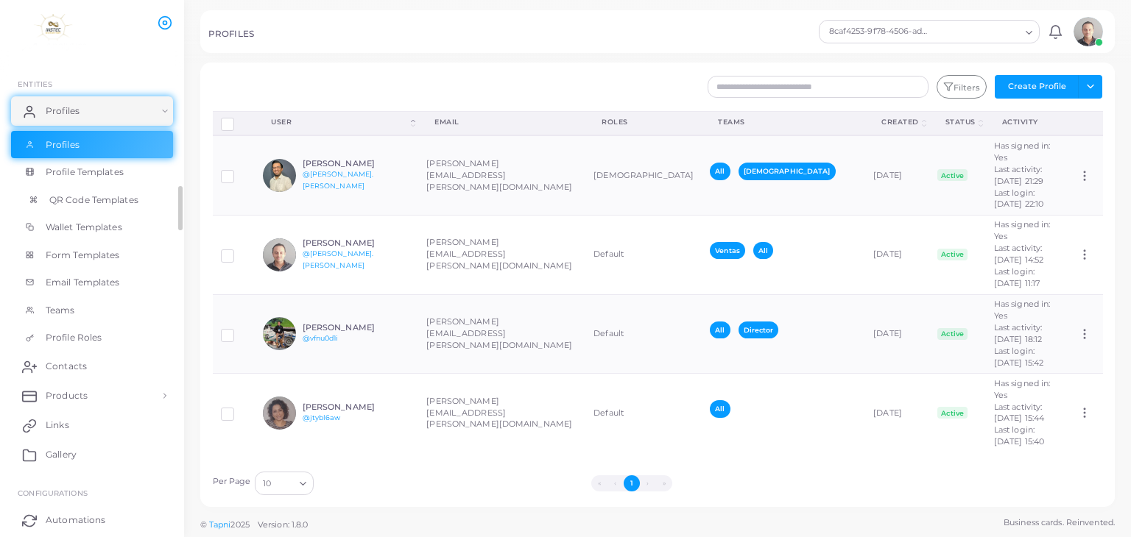
scroll to position [49, 0]
click at [85, 394] on span "Products" at bounding box center [70, 395] width 42 height 13
click at [65, 428] on span "Products" at bounding box center [70, 429] width 42 height 13
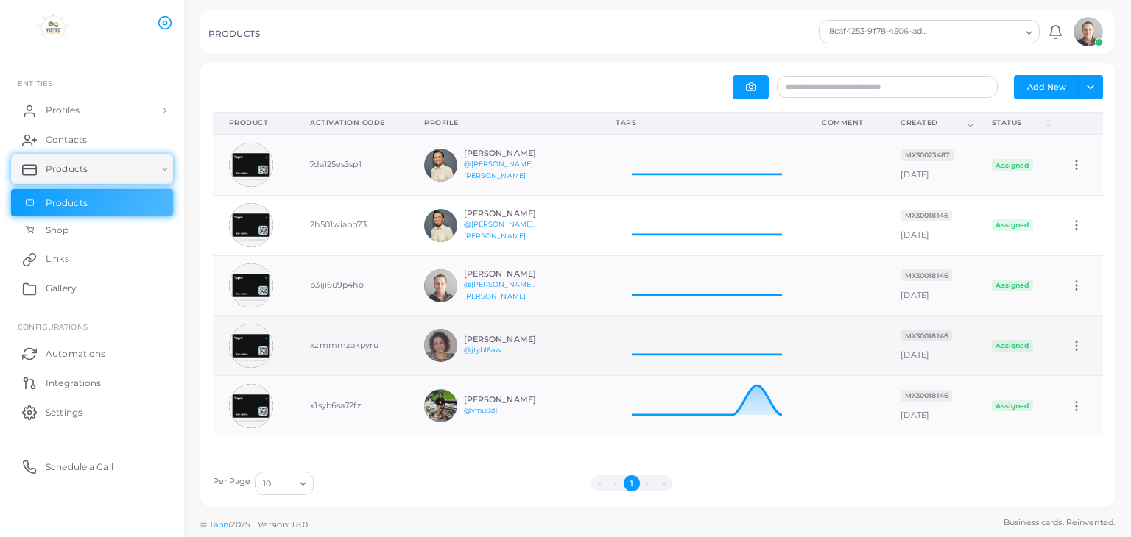
scroll to position [48, 194]
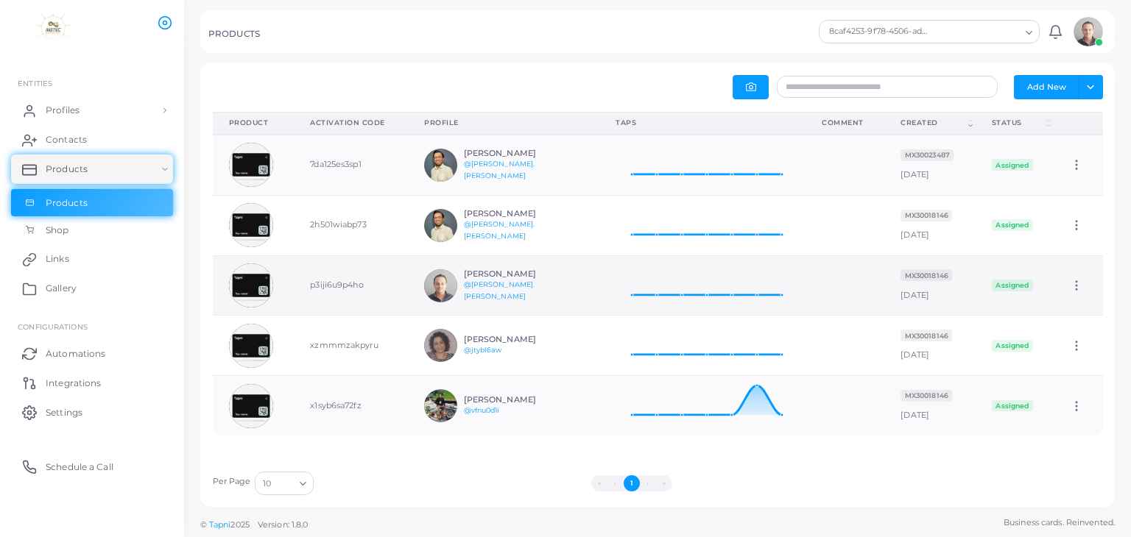
click at [1070, 283] on icon at bounding box center [1076, 285] width 13 height 13
click at [1064, 301] on span "Edit" at bounding box center [1069, 302] width 15 height 12
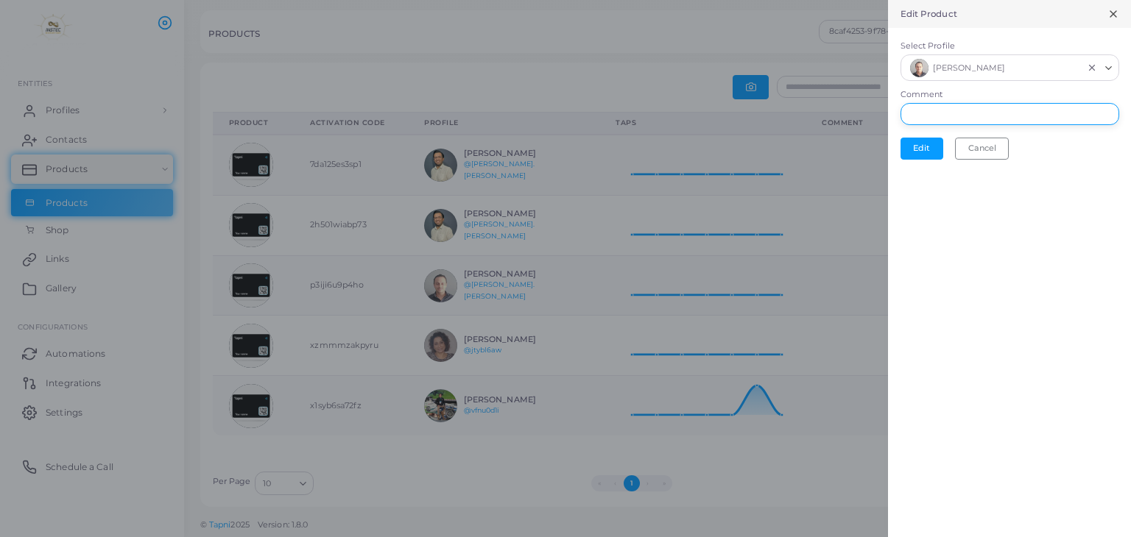
click at [1000, 113] on input "Comment" at bounding box center [1009, 114] width 219 height 22
click at [1107, 70] on icon "Search for option" at bounding box center [1108, 68] width 11 height 11
click at [1016, 272] on div "Edit Product Select Profile Juan Mendoza Loading... Rosario Flores Jesus Mendoz…" at bounding box center [1009, 268] width 243 height 537
click at [986, 150] on button "Cancel" at bounding box center [982, 149] width 54 height 22
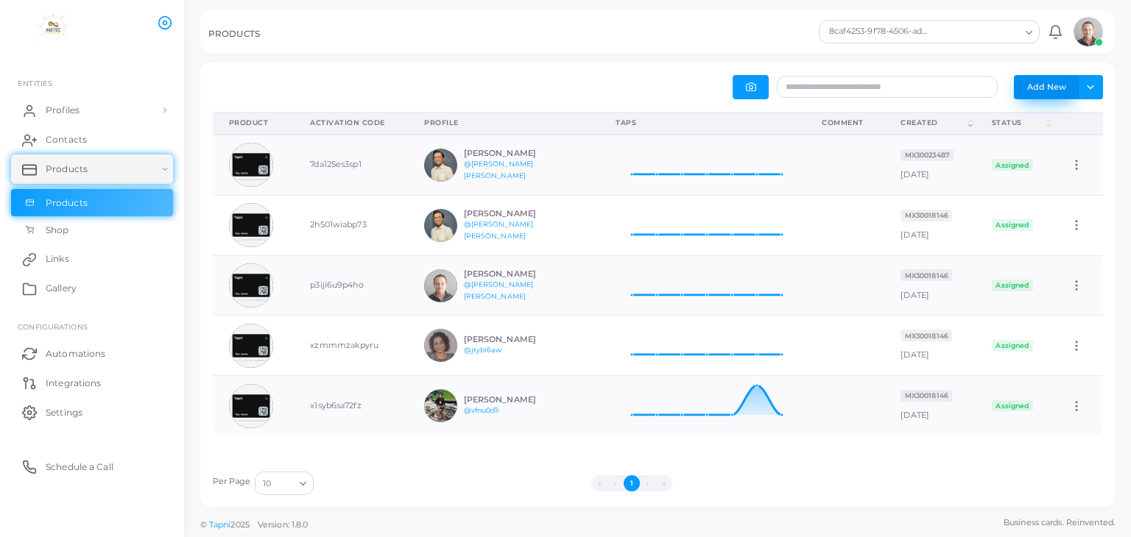
click at [1053, 92] on button "Add New" at bounding box center [1046, 87] width 65 height 24
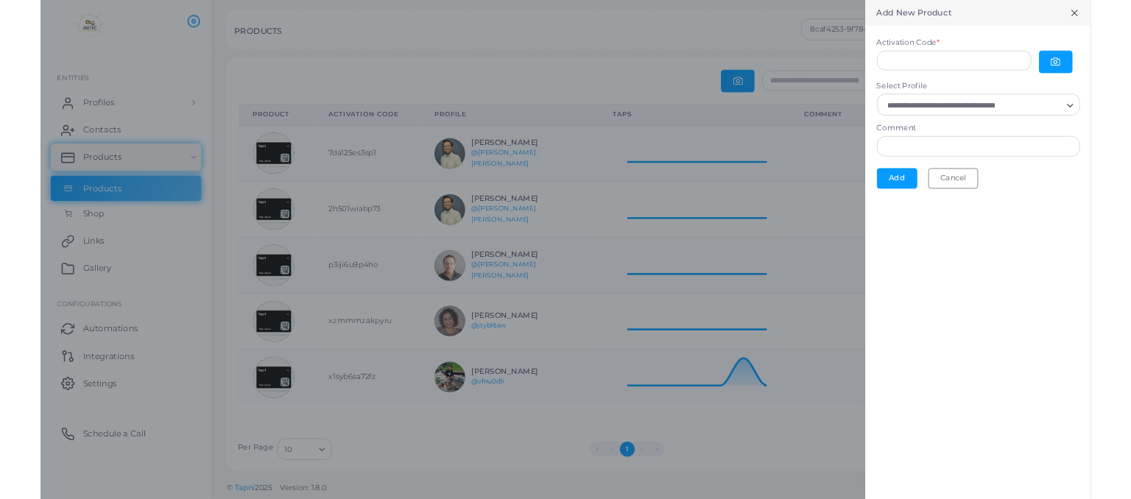
scroll to position [0, 0]
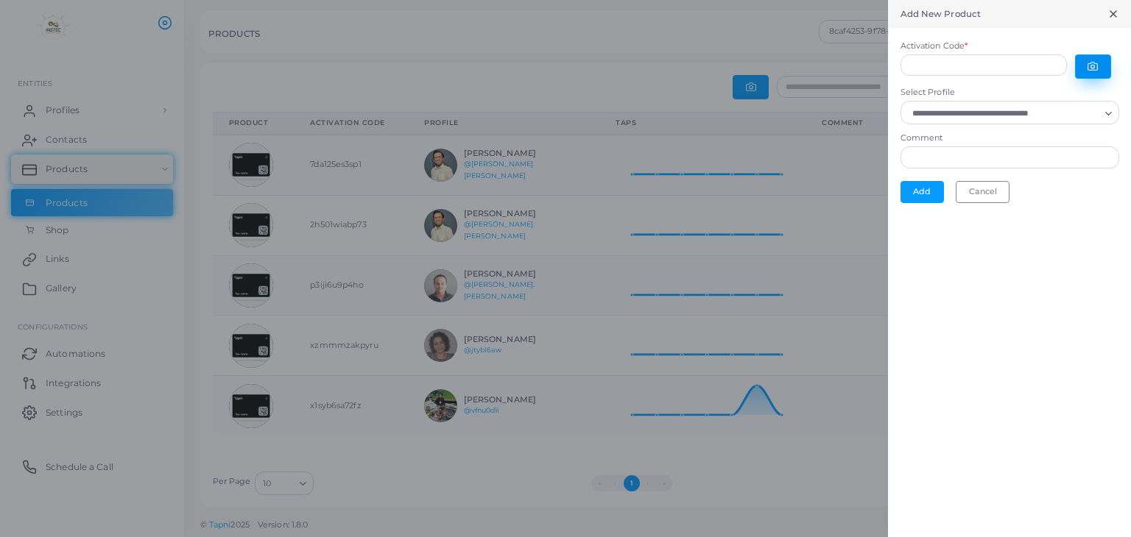
click at [1085, 69] on button "button" at bounding box center [1093, 66] width 36 height 24
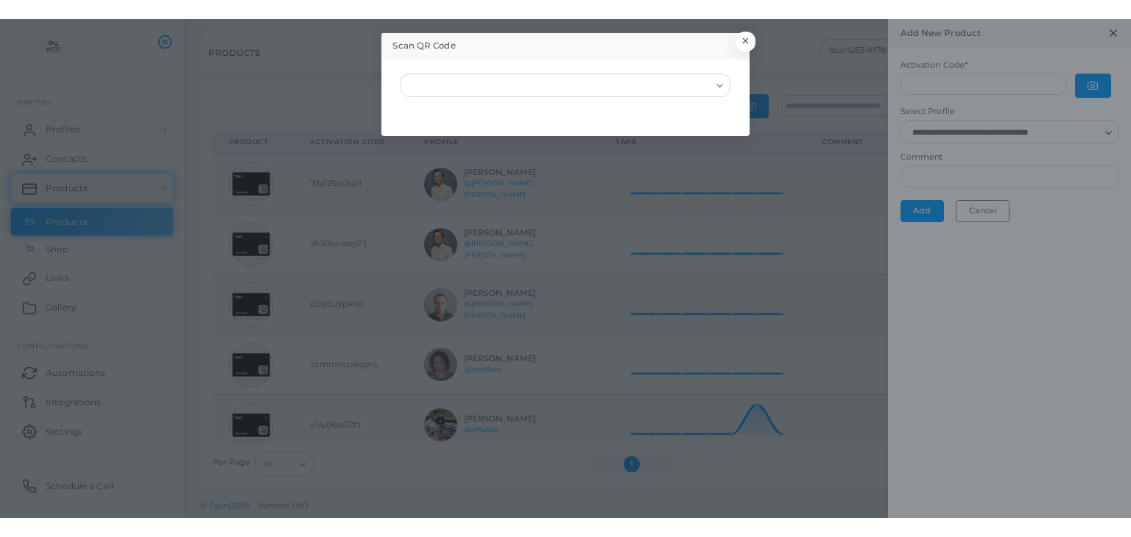
scroll to position [12, 12]
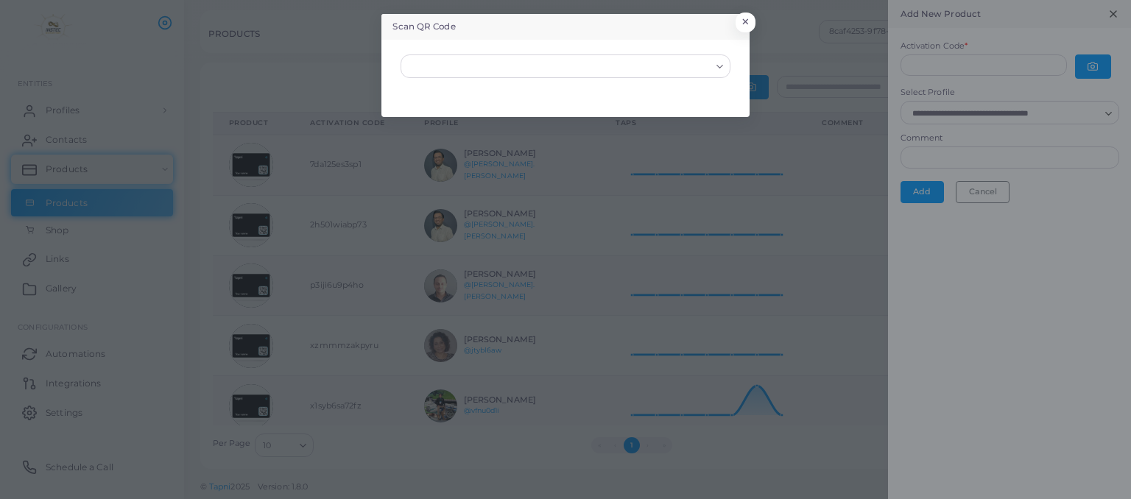
click at [550, 67] on input "Search for option" at bounding box center [558, 66] width 303 height 16
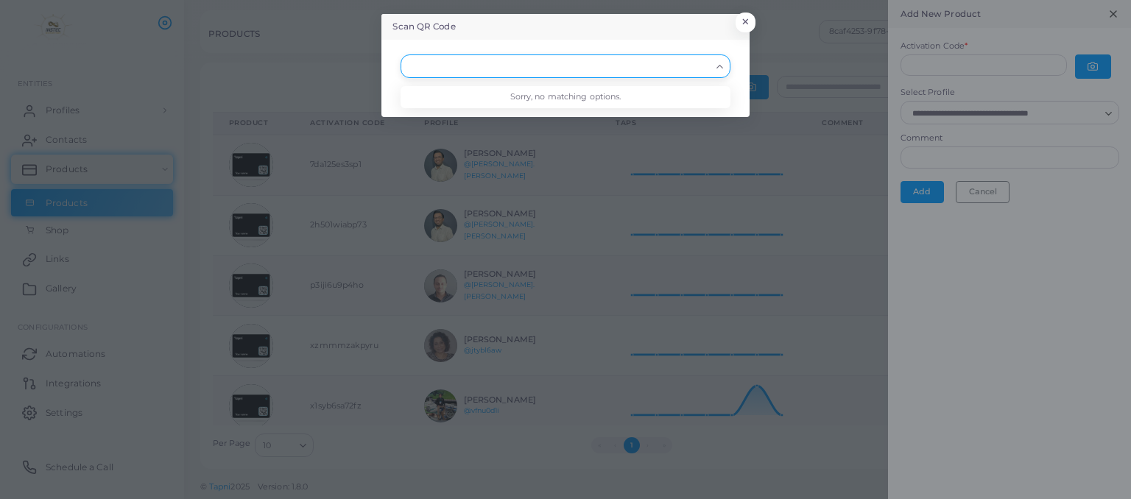
click at [716, 64] on icon "Search for option" at bounding box center [719, 66] width 11 height 11
click at [742, 28] on button "×" at bounding box center [743, 25] width 20 height 19
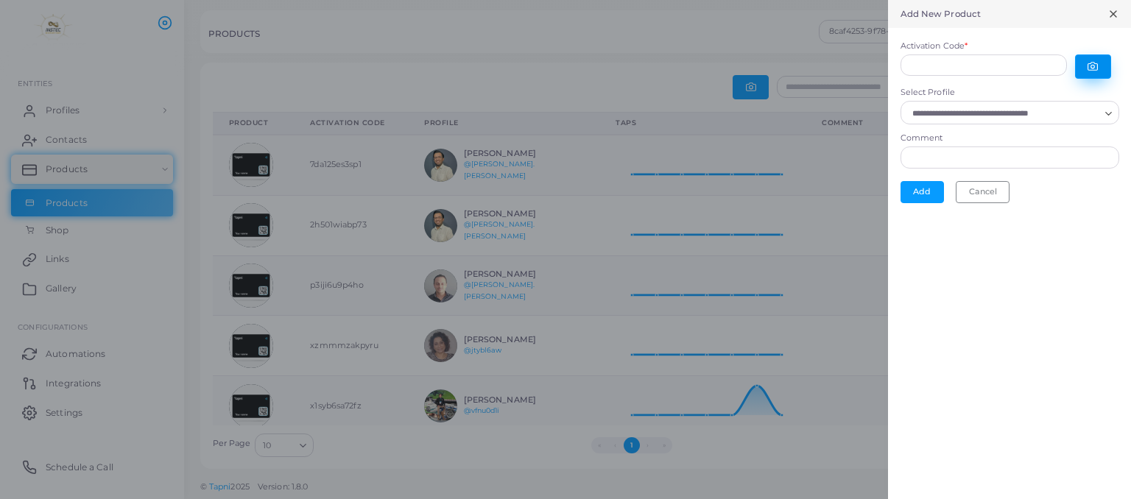
click at [1095, 73] on button "button" at bounding box center [1093, 66] width 36 height 24
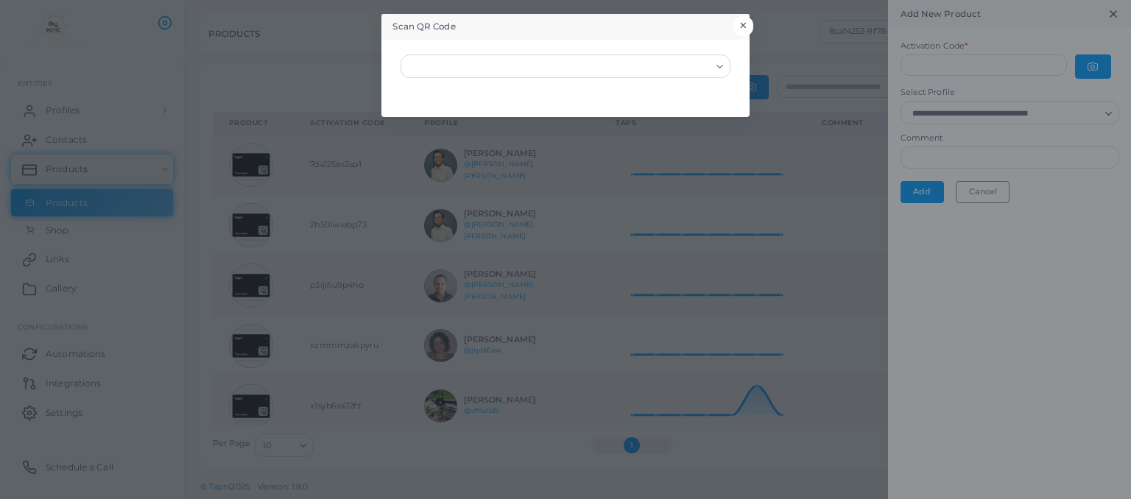
click at [749, 26] on button "×" at bounding box center [743, 25] width 20 height 19
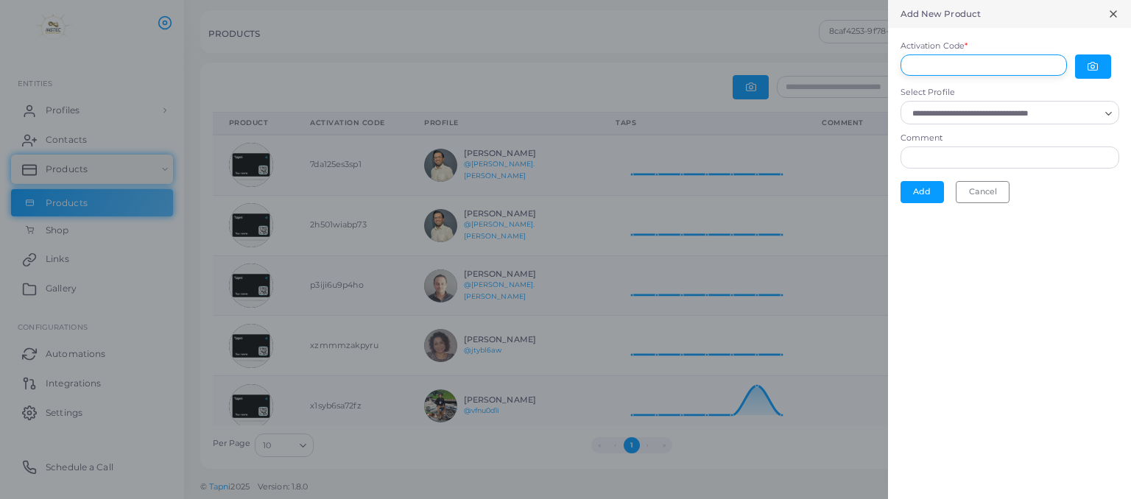
click at [1000, 61] on input "Activation Code *" at bounding box center [983, 65] width 166 height 22
click at [1018, 110] on div "Search for option" at bounding box center [1002, 111] width 195 height 19
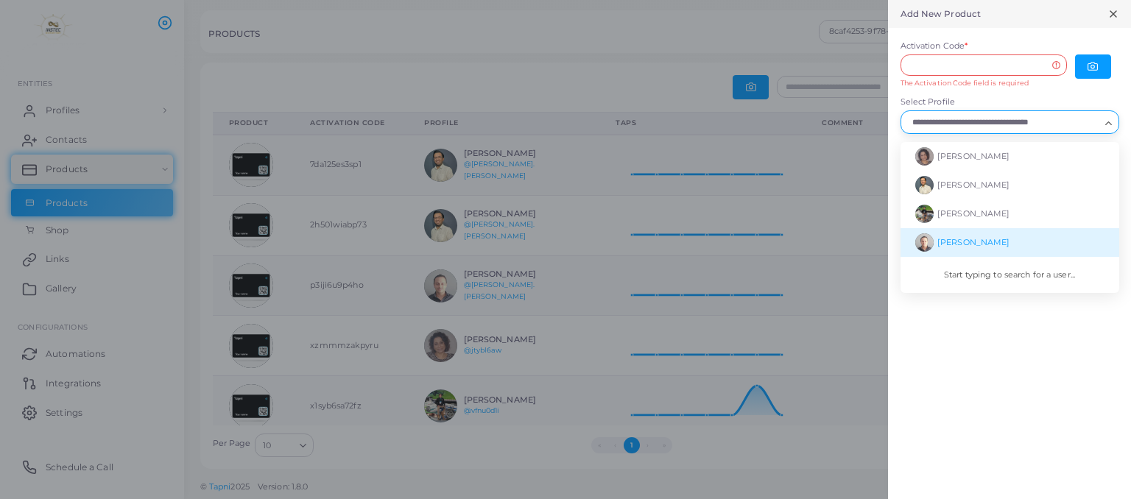
click at [975, 241] on span "[PERSON_NAME]" at bounding box center [973, 242] width 72 height 10
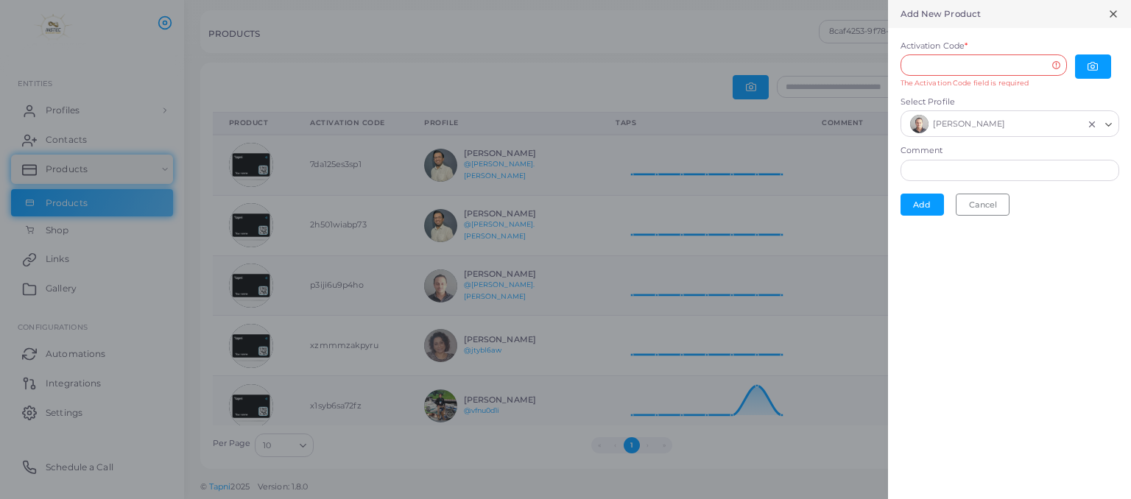
click at [1020, 185] on form "Activation Code * The Activation Code field is required Select Profile Juan Men…" at bounding box center [1009, 128] width 243 height 200
click at [1021, 174] on input "Comment" at bounding box center [1009, 171] width 219 height 22
click at [1045, 70] on input "Activation Code *" at bounding box center [983, 65] width 166 height 22
click at [1086, 65] on button "button" at bounding box center [1093, 66] width 36 height 24
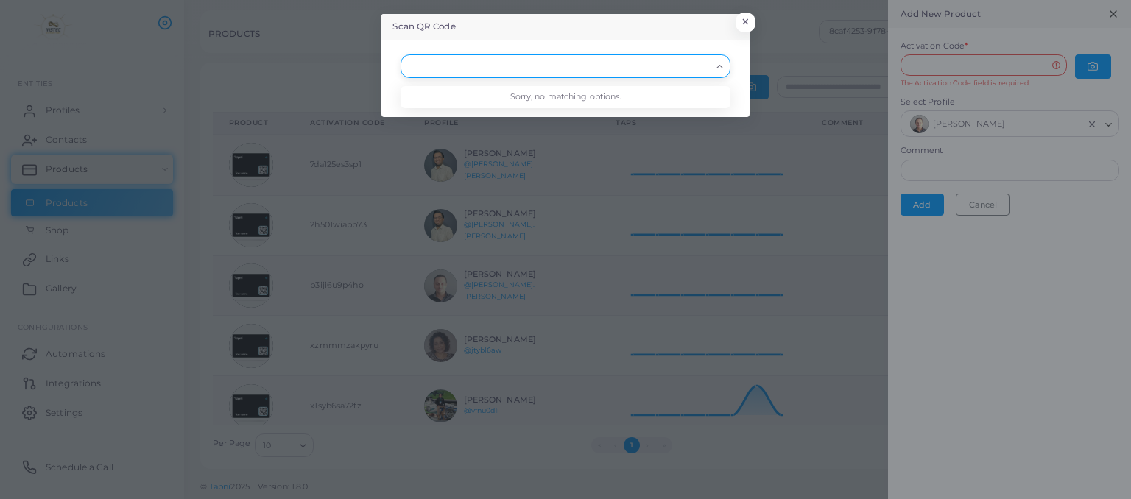
click at [724, 73] on div "Loading..." at bounding box center [721, 64] width 18 height 19
click at [689, 103] on li "Sorry, no matching options." at bounding box center [564, 97] width 329 height 22
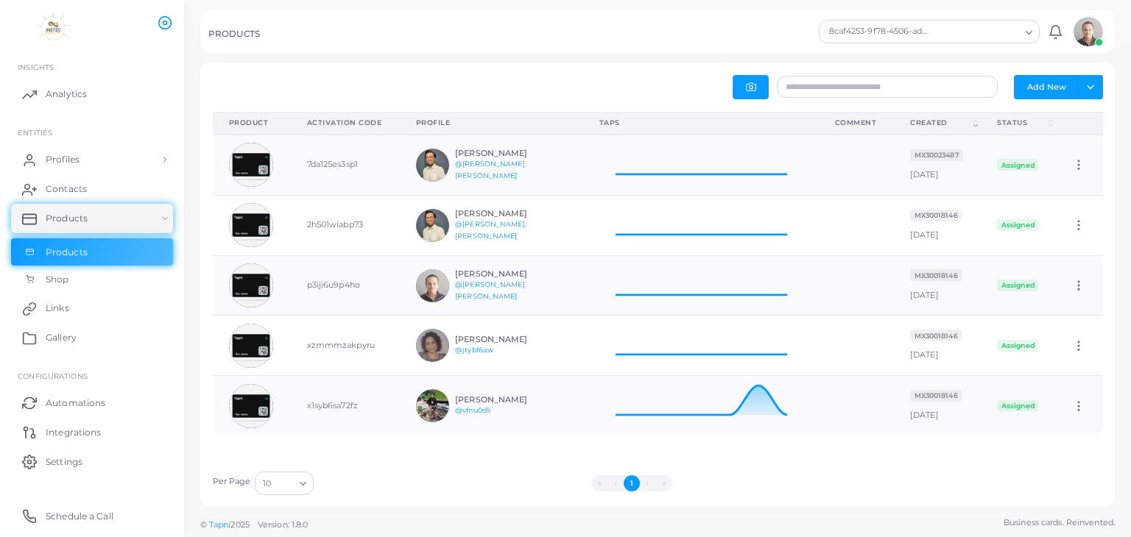
scroll to position [48, 216]
click at [1072, 285] on icon at bounding box center [1078, 285] width 13 height 13
click at [1061, 308] on link "Edit" at bounding box center [1071, 303] width 79 height 20
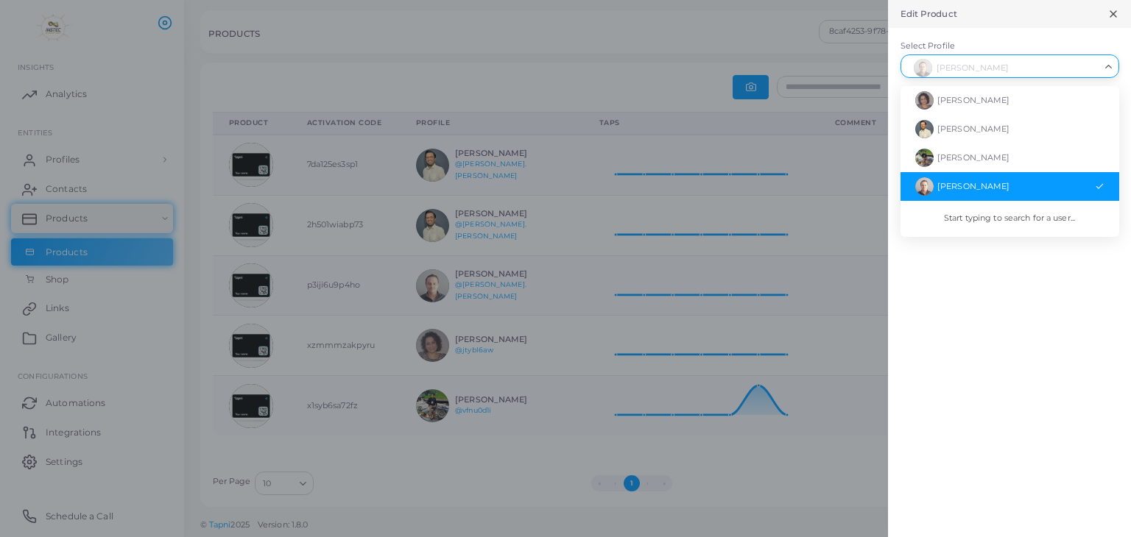
click at [1105, 72] on div "Loading..." at bounding box center [1109, 64] width 18 height 19
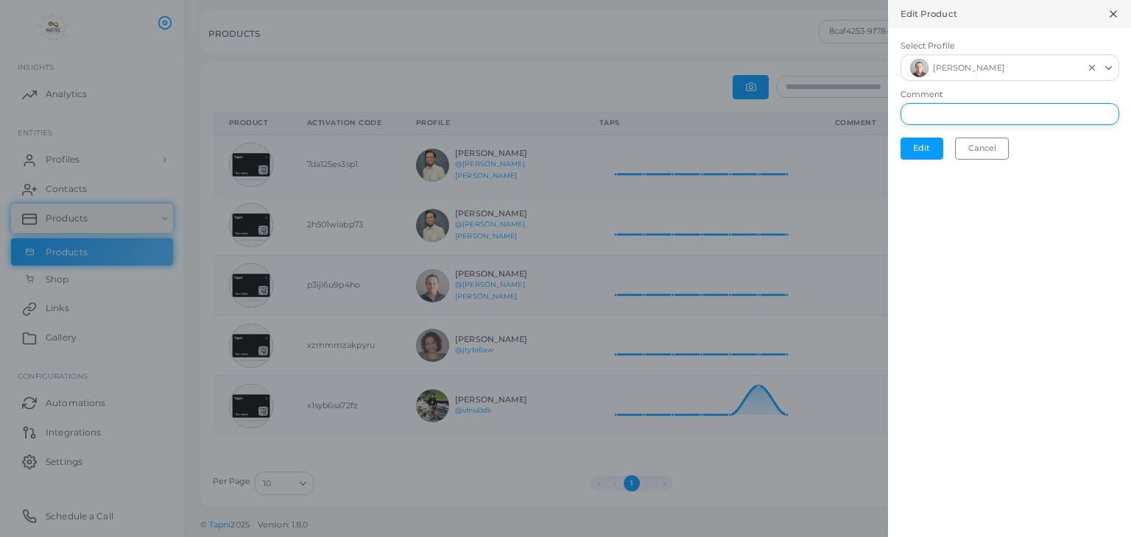
click at [1078, 116] on input "Comment" at bounding box center [1009, 114] width 219 height 22
click at [986, 151] on button "Cancel" at bounding box center [982, 149] width 54 height 22
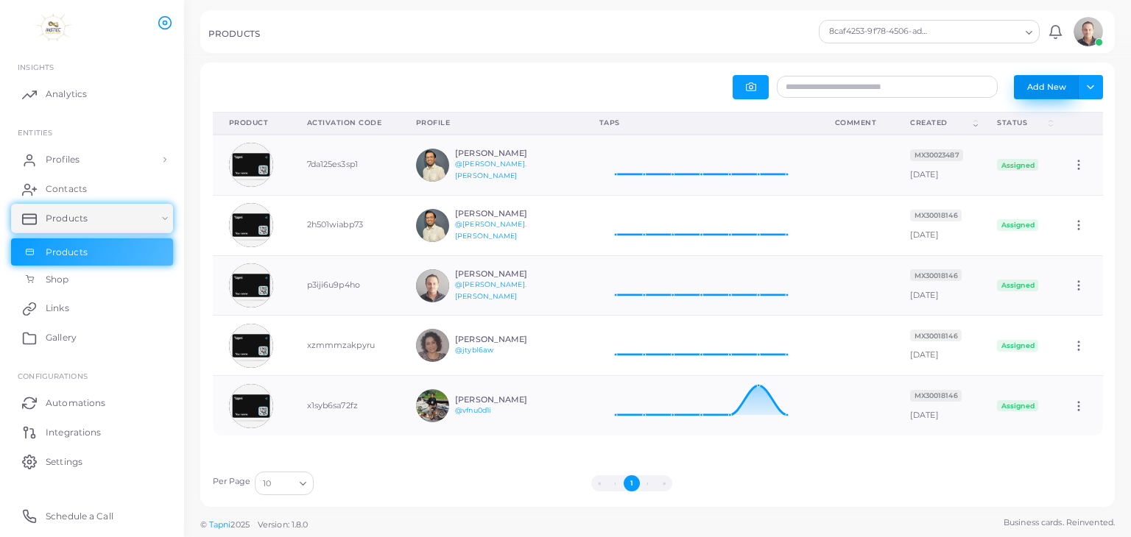
click at [1042, 86] on button "Add New" at bounding box center [1046, 87] width 65 height 24
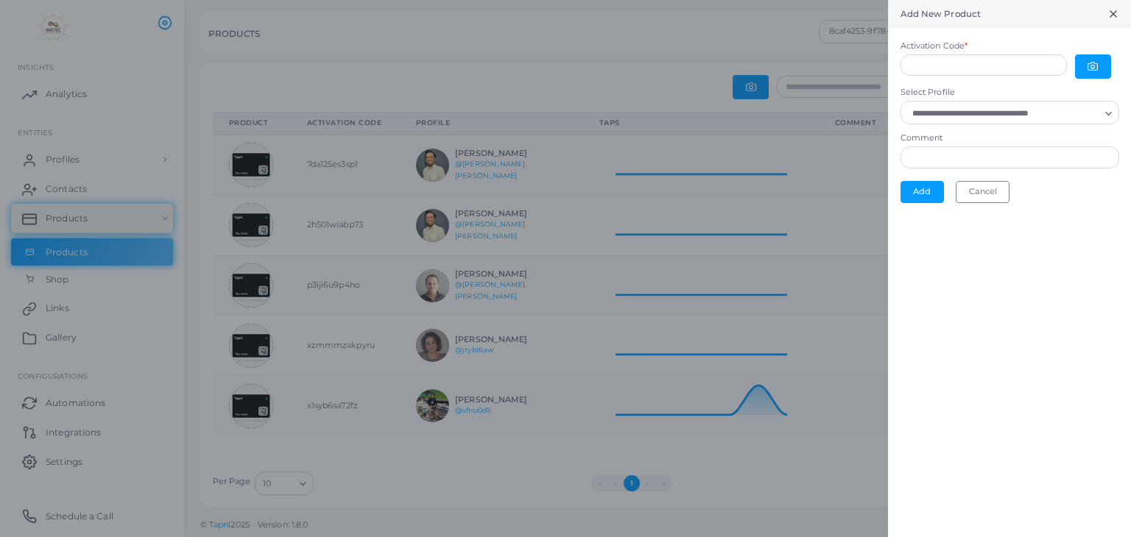
scroll to position [0, 0]
click at [986, 187] on button "Cancel" at bounding box center [982, 192] width 54 height 22
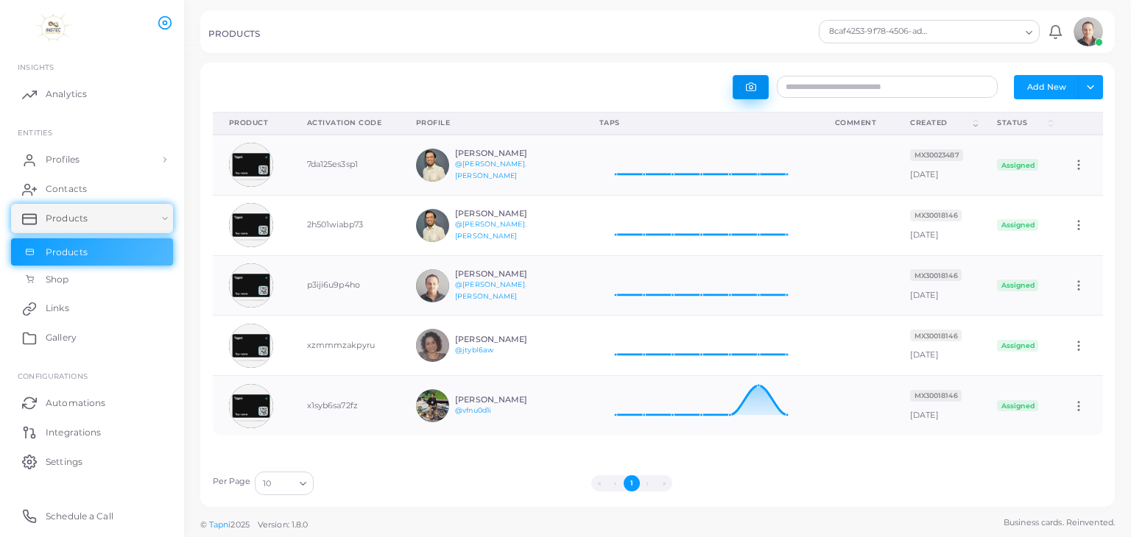
click at [742, 84] on button "button" at bounding box center [750, 87] width 36 height 24
